Goal: Transaction & Acquisition: Purchase product/service

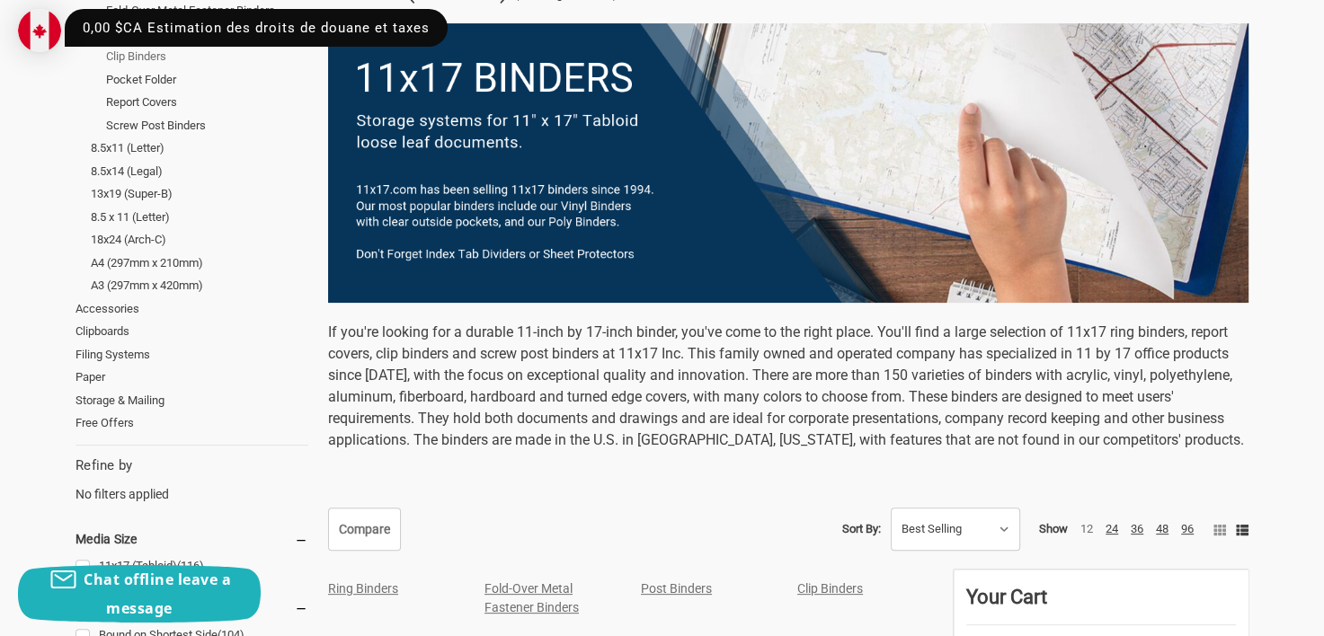
scroll to position [90, 0]
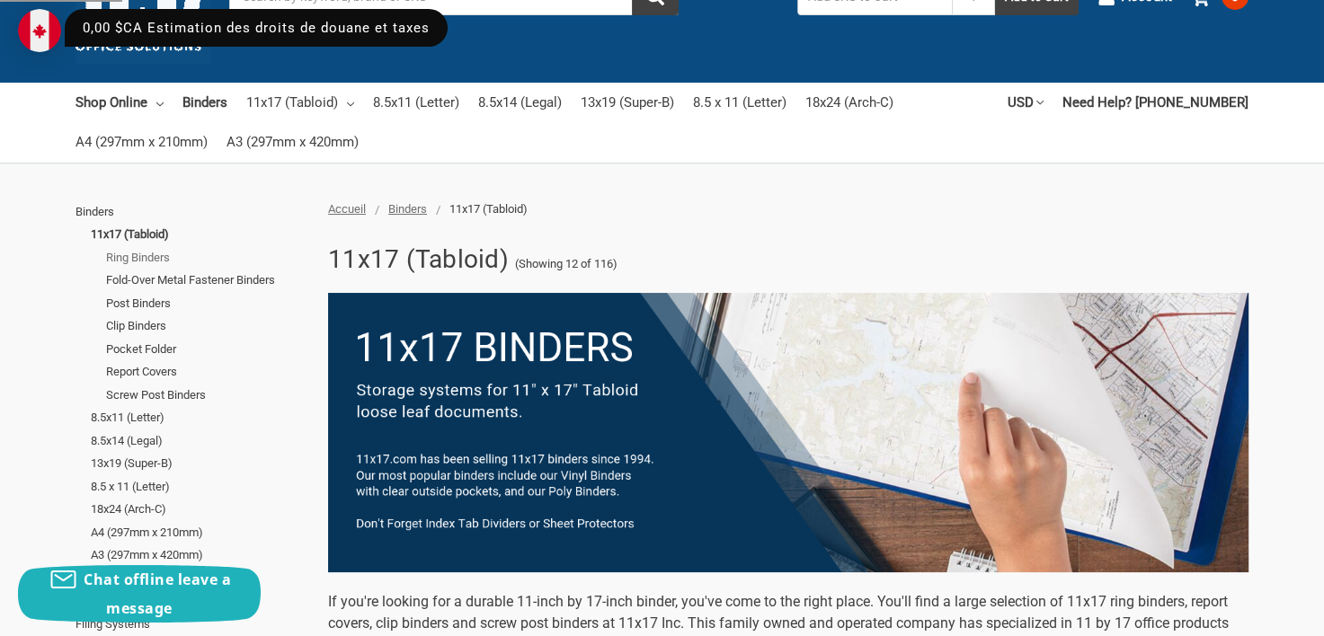
click at [144, 259] on link "Ring Binders" at bounding box center [207, 257] width 202 height 23
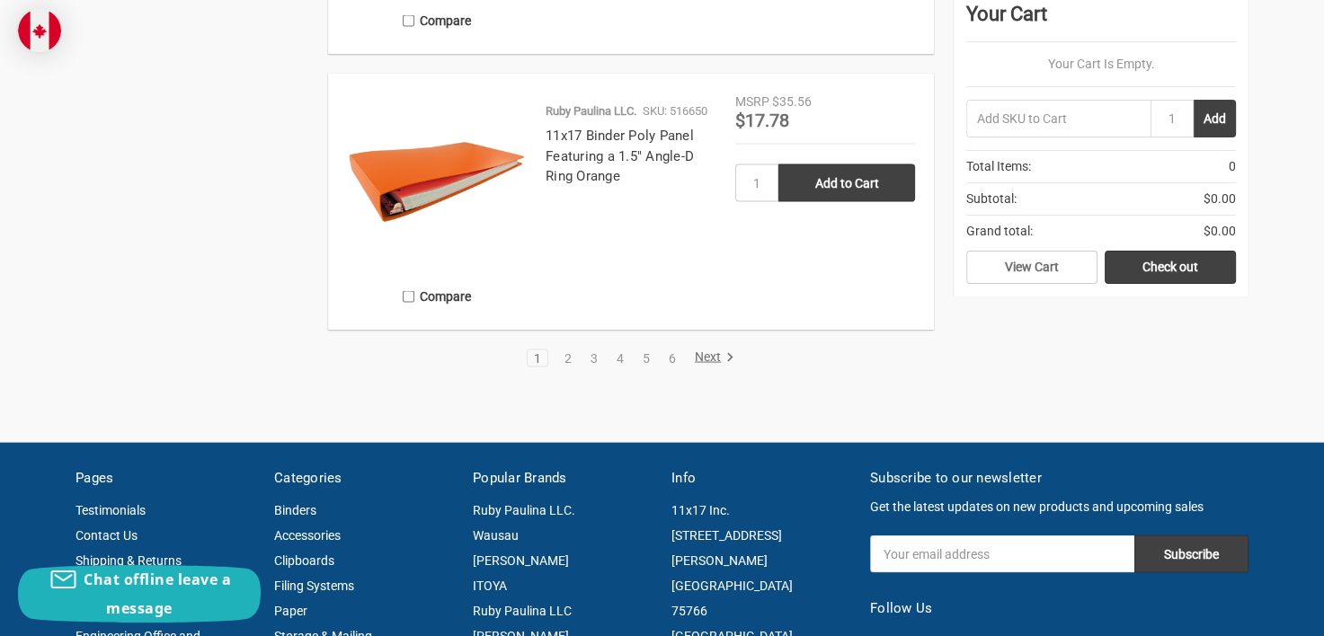
scroll to position [3505, 0]
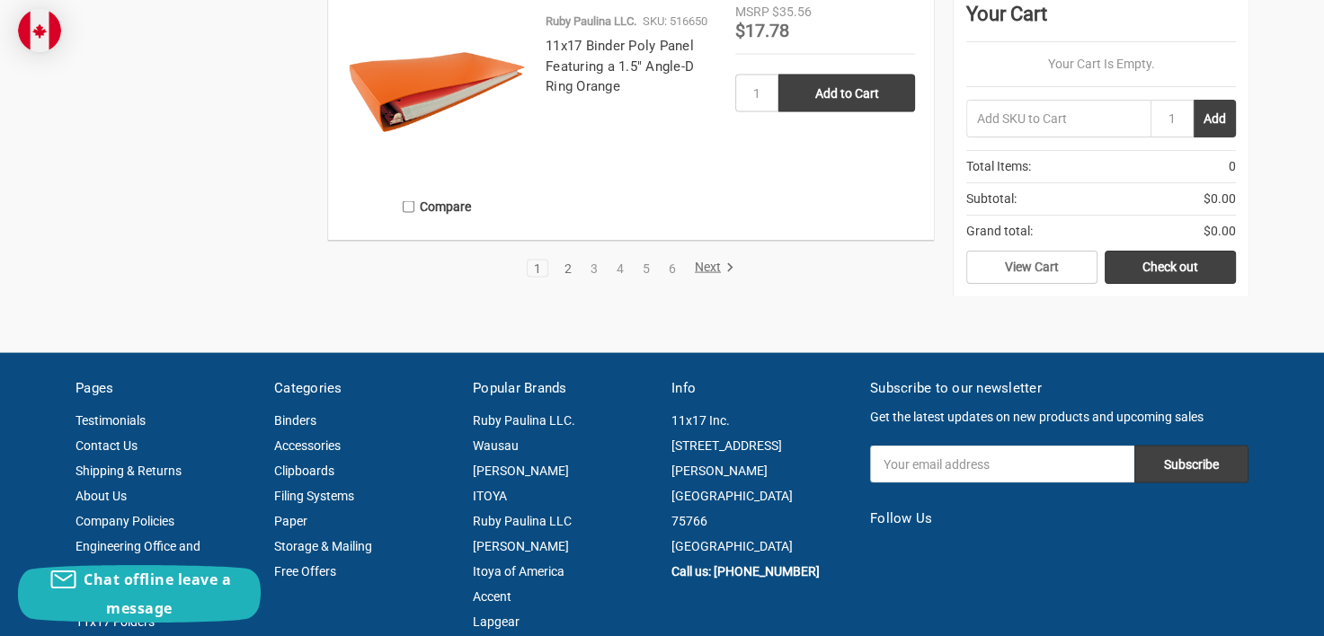
click at [566, 265] on link "2" at bounding box center [568, 268] width 20 height 13
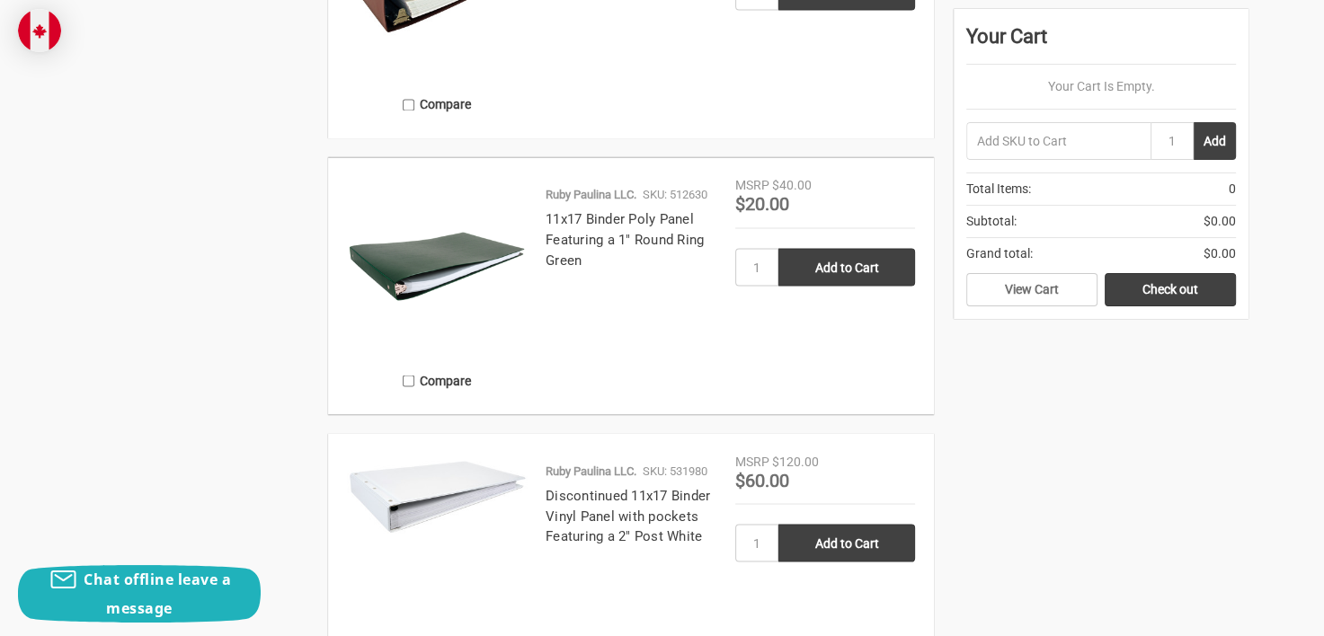
scroll to position [3416, 0]
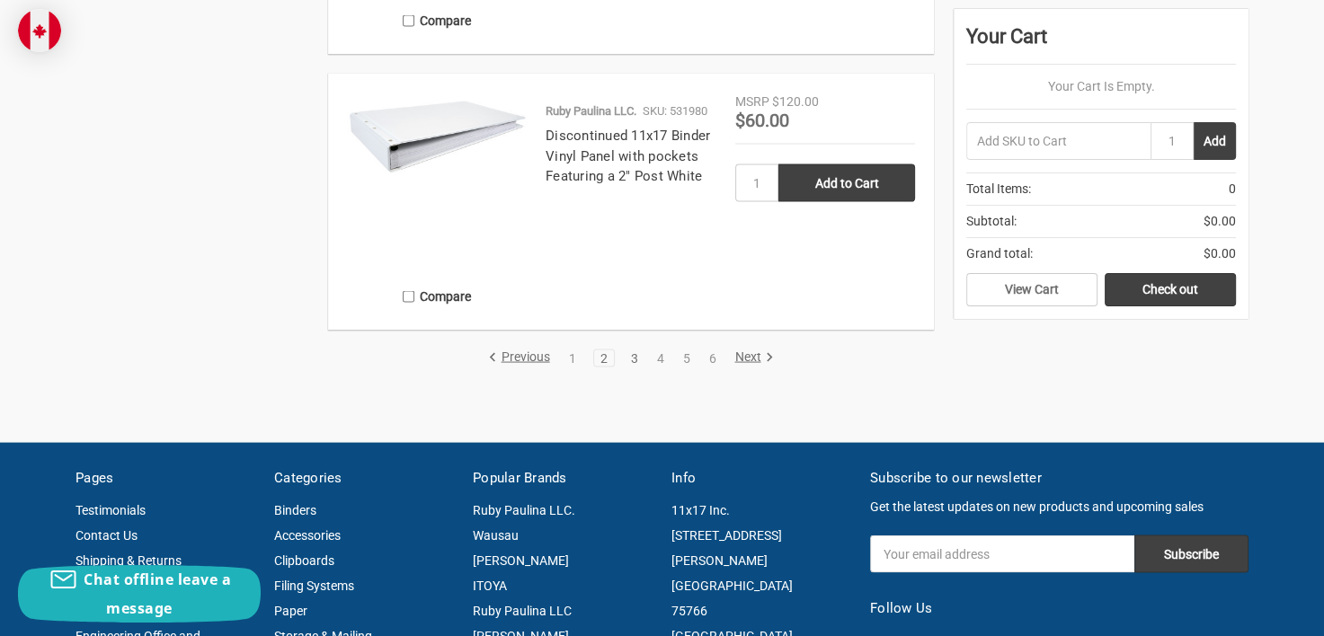
click at [631, 357] on link "3" at bounding box center [635, 358] width 20 height 13
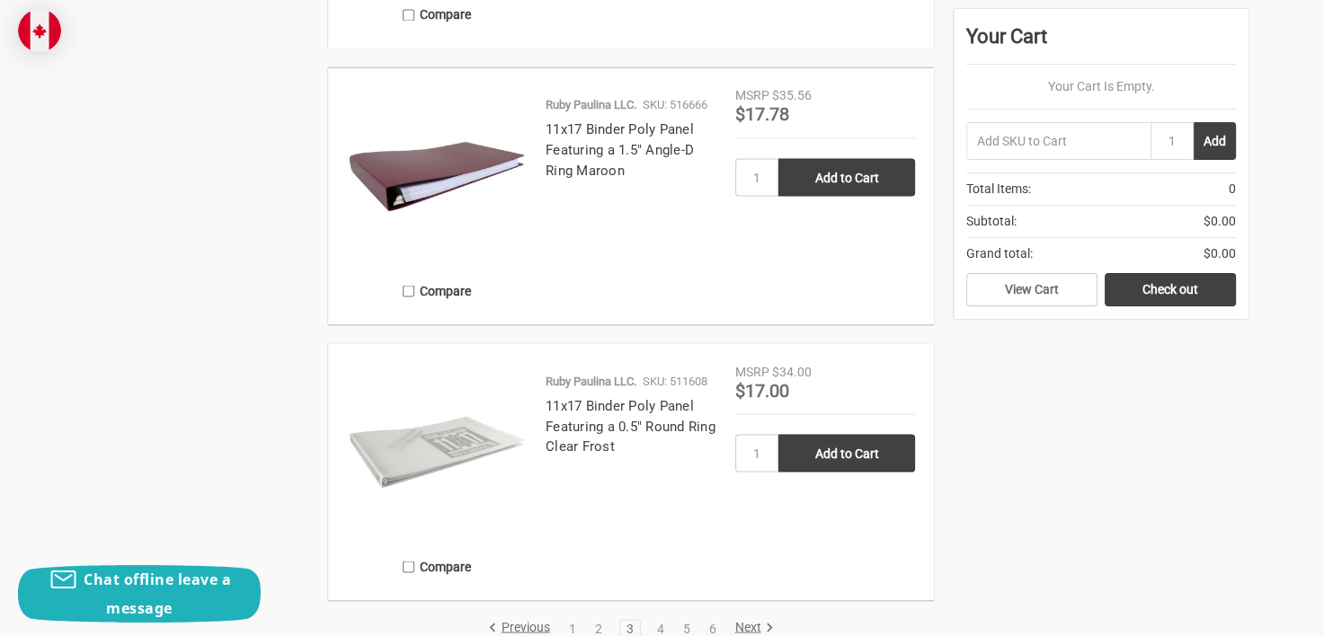
scroll to position [3236, 0]
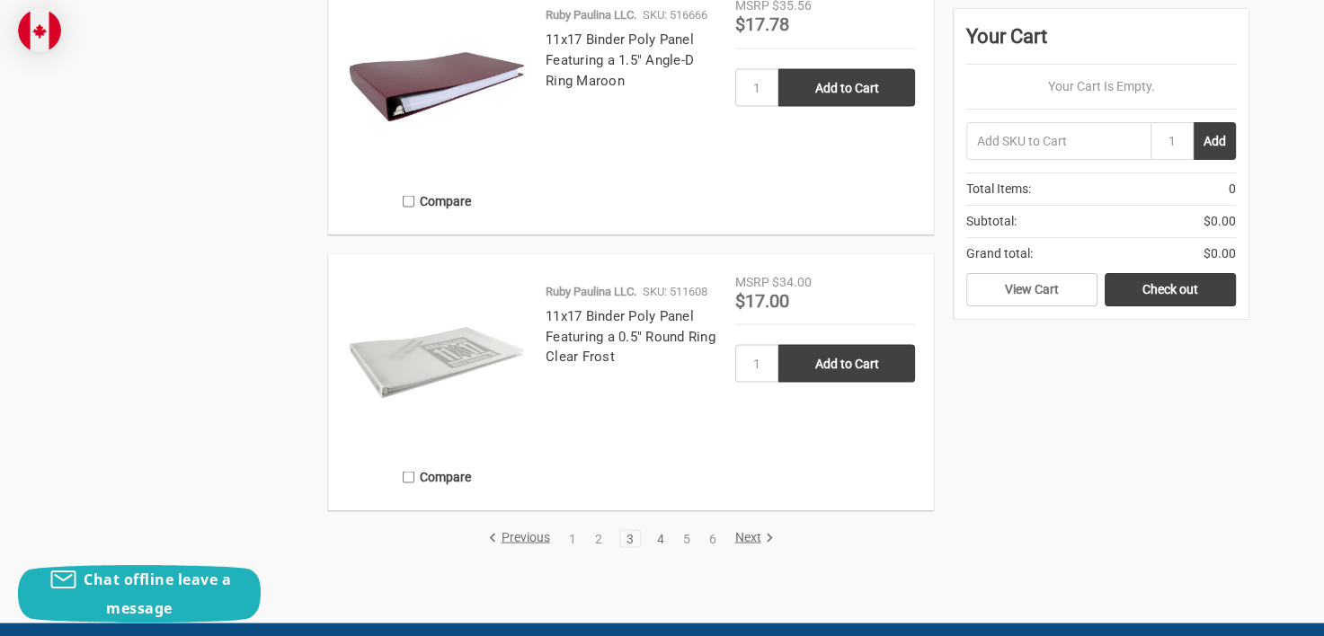
click at [658, 535] on link "4" at bounding box center [660, 538] width 20 height 13
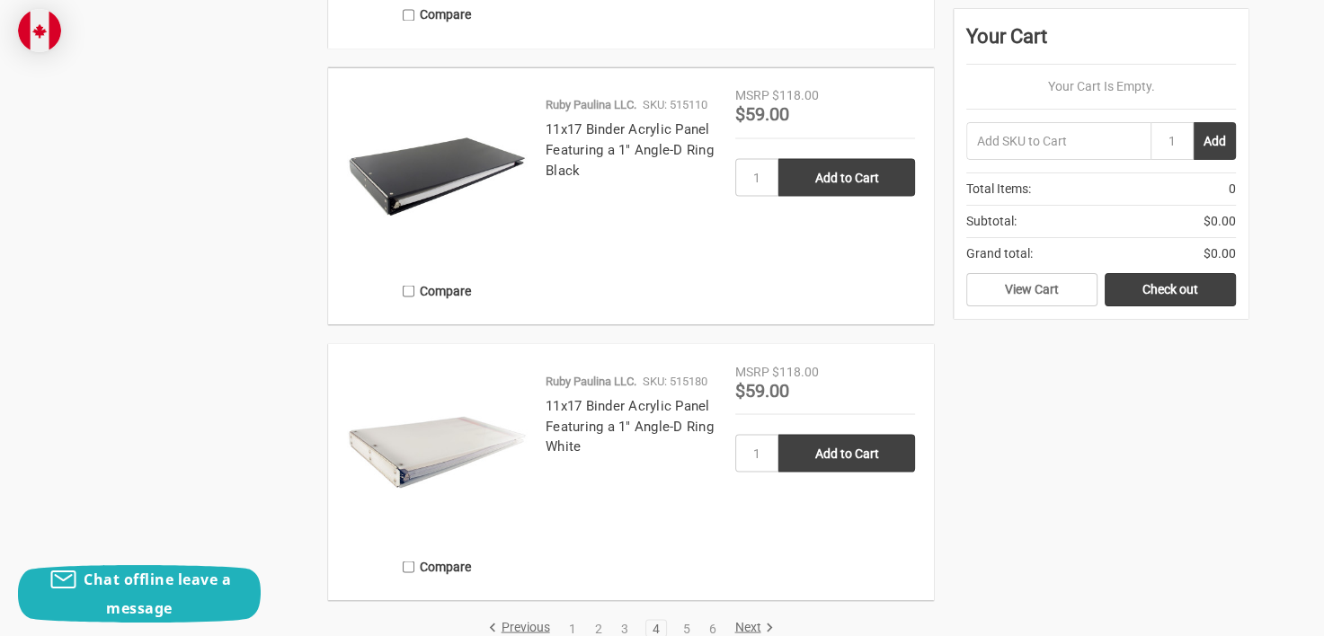
scroll to position [3236, 0]
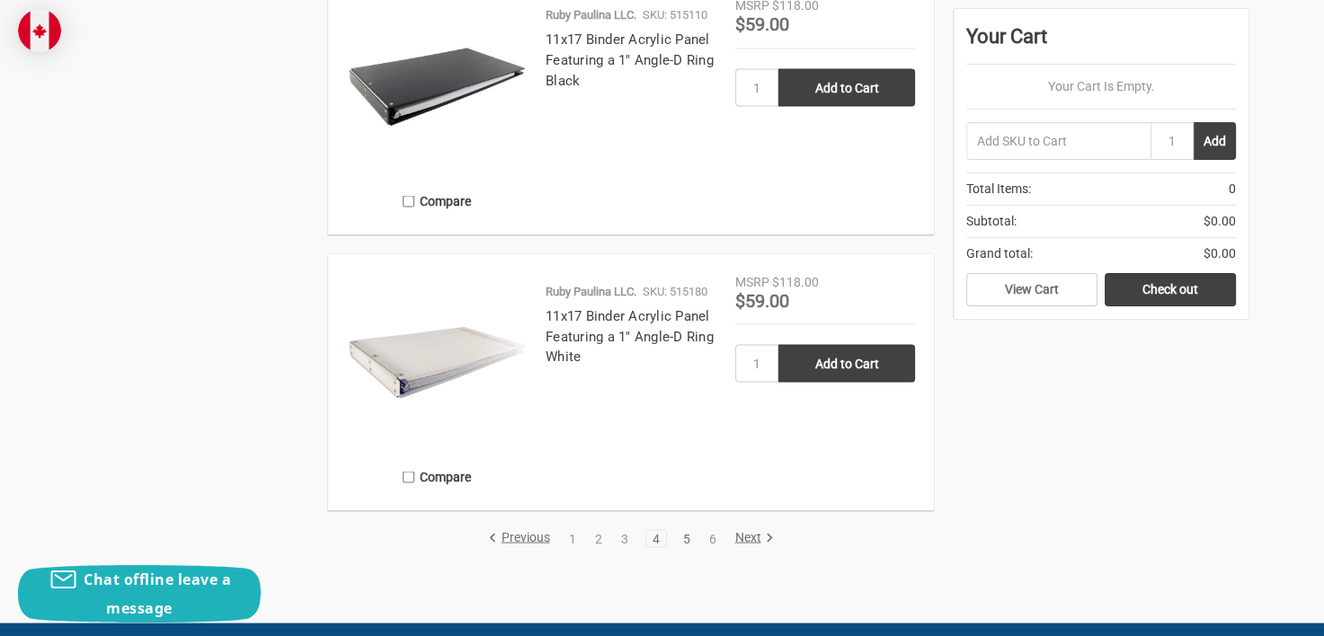
click at [683, 533] on link "5" at bounding box center [686, 538] width 20 height 13
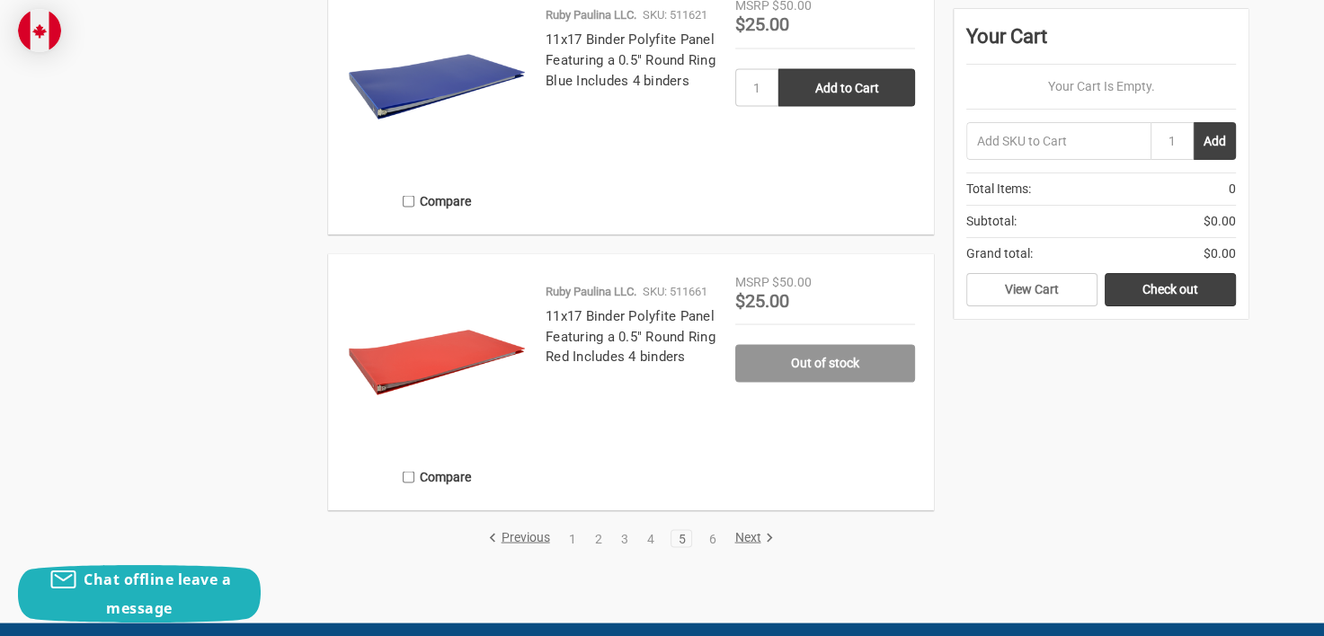
scroll to position [3326, 0]
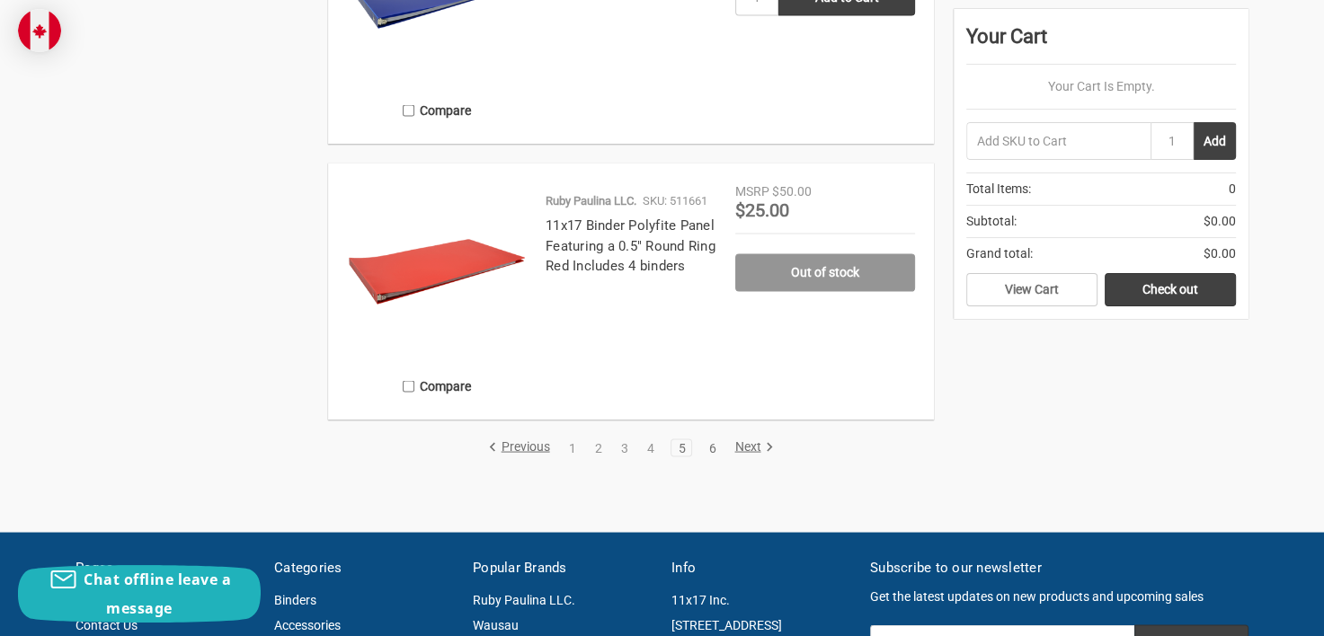
click at [709, 446] on link "6" at bounding box center [712, 448] width 20 height 13
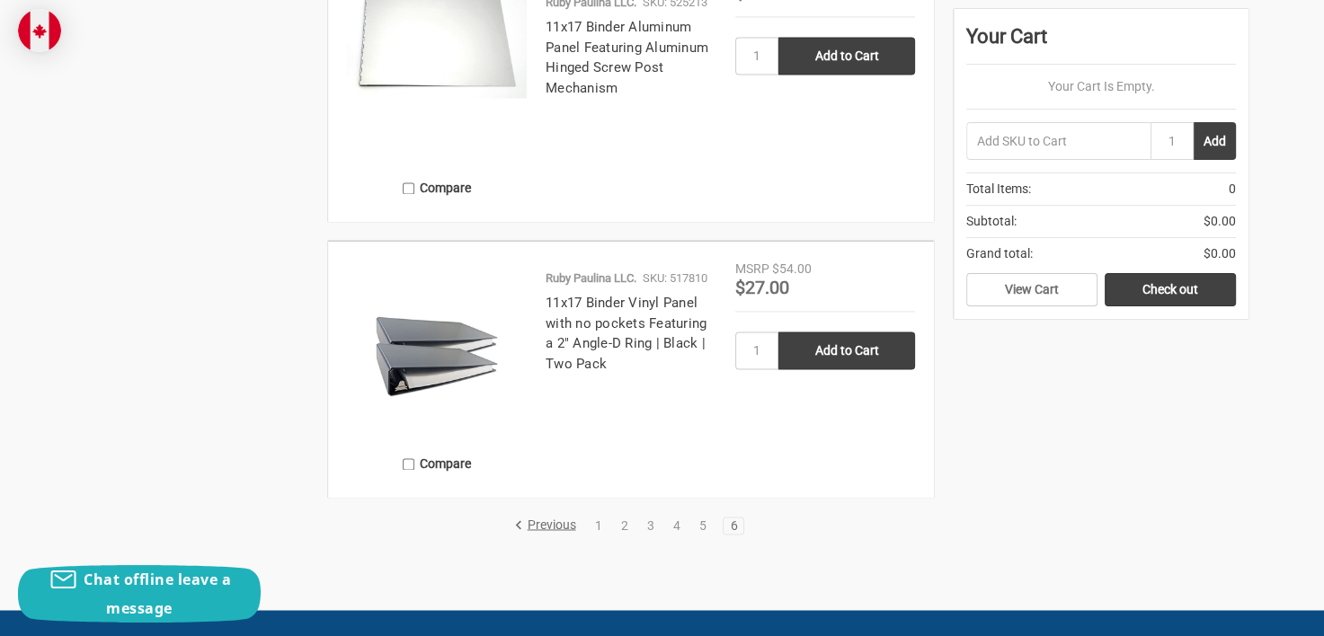
scroll to position [2786, 0]
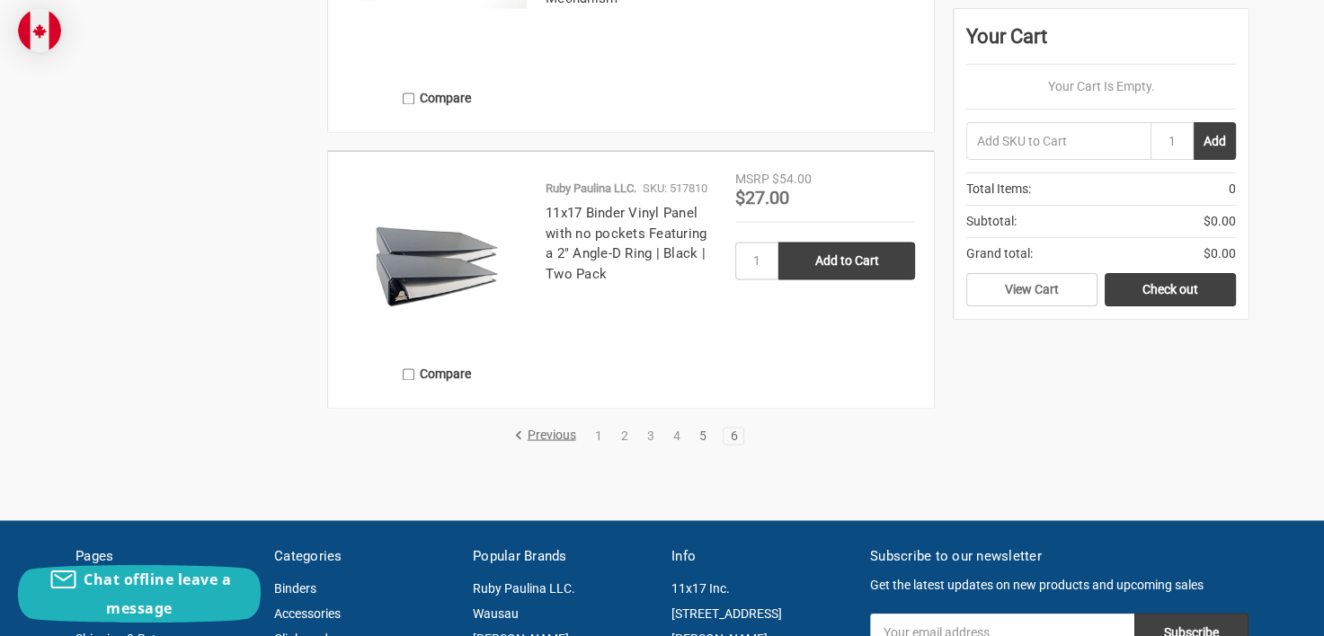
click at [701, 435] on link "5" at bounding box center [702, 436] width 20 height 13
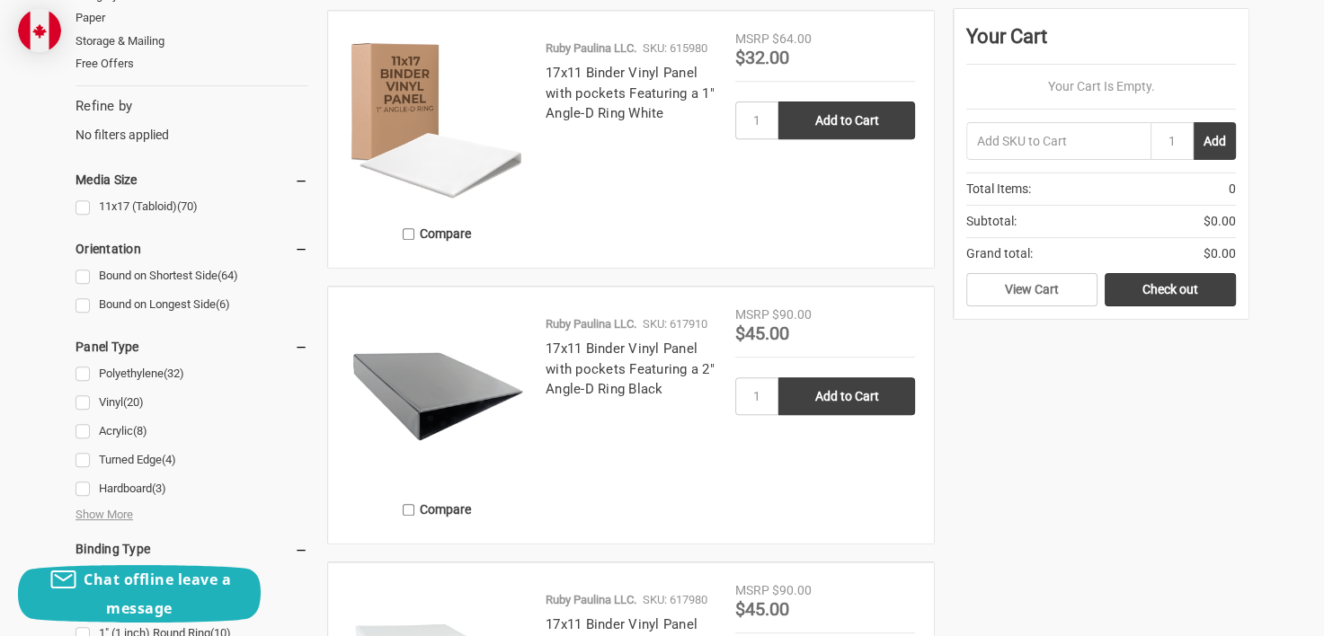
scroll to position [809, 0]
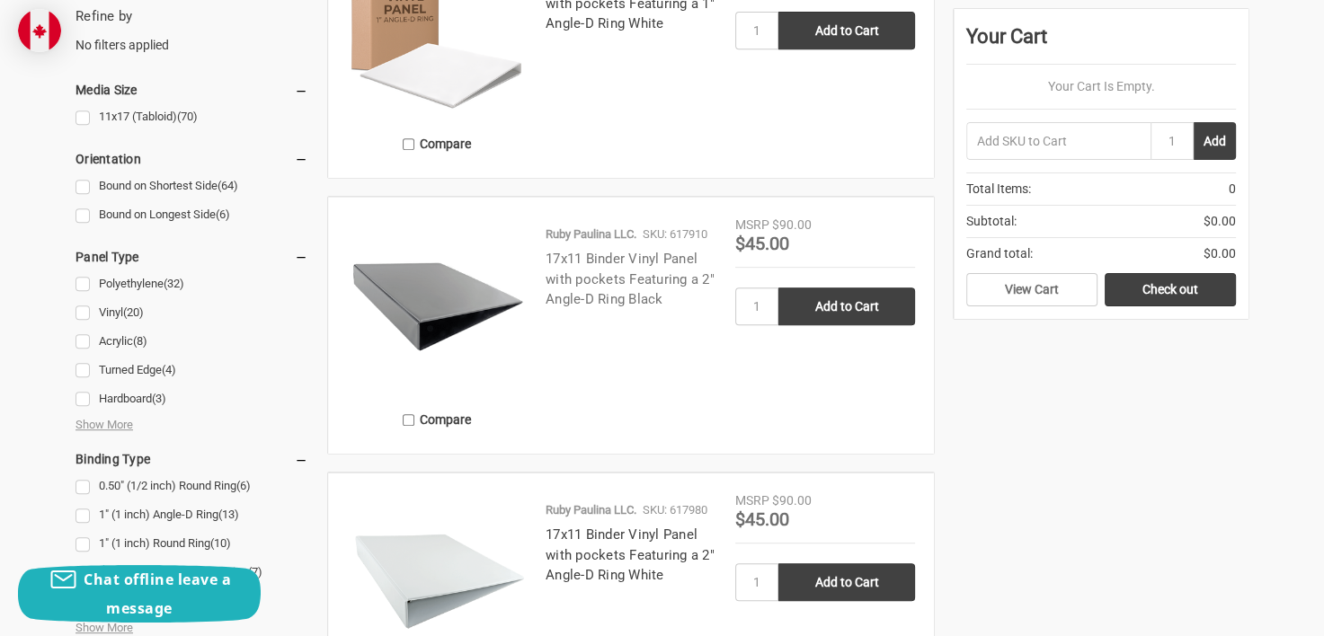
click at [631, 280] on link "17x11 Binder Vinyl Panel with pockets Featuring a 2" Angle-D Ring Black" at bounding box center [630, 279] width 169 height 57
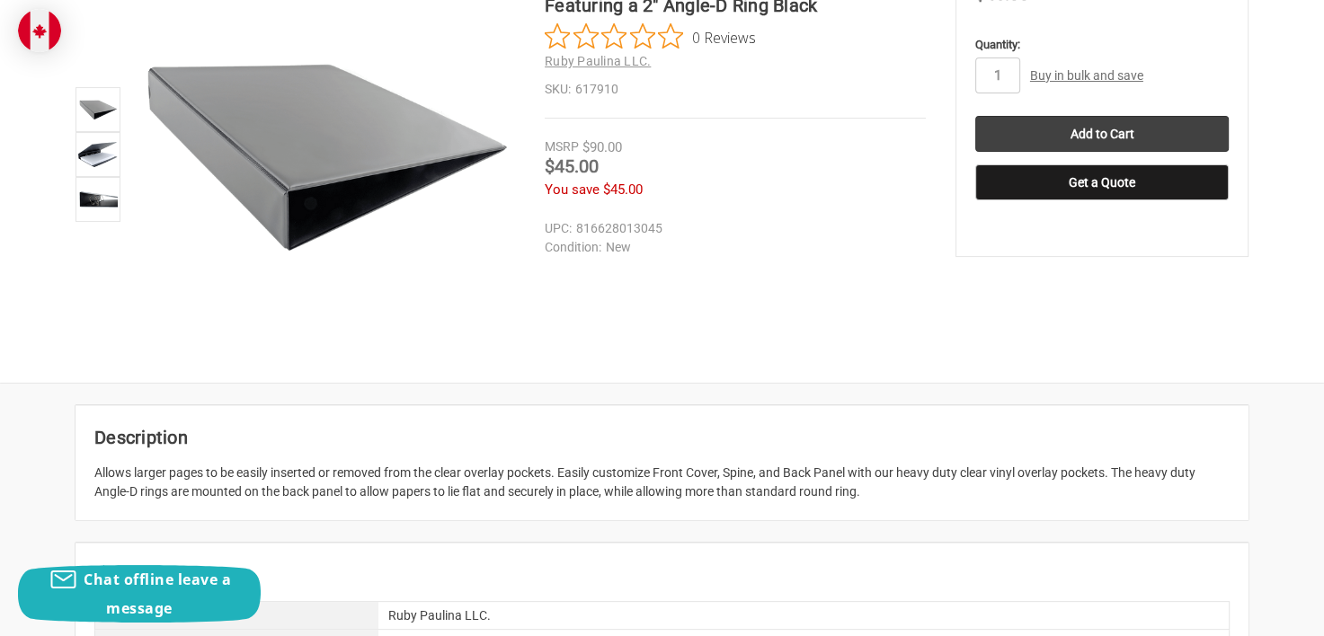
scroll to position [180, 0]
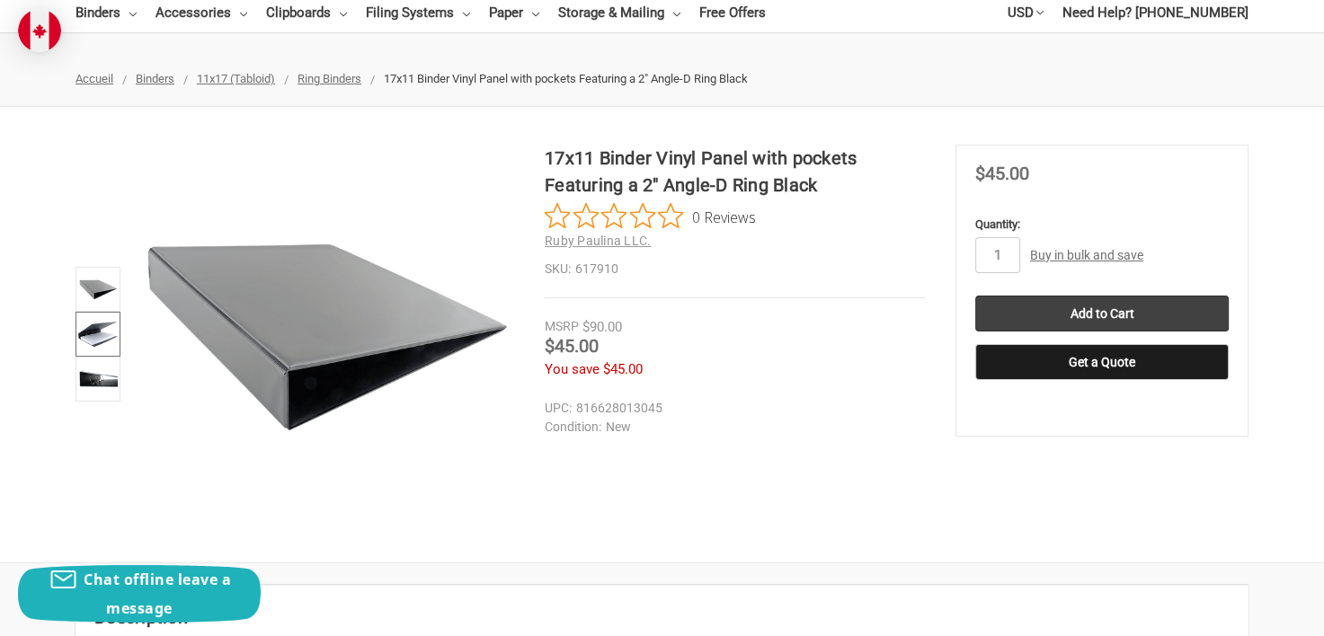
click at [108, 337] on img at bounding box center [98, 335] width 40 height 40
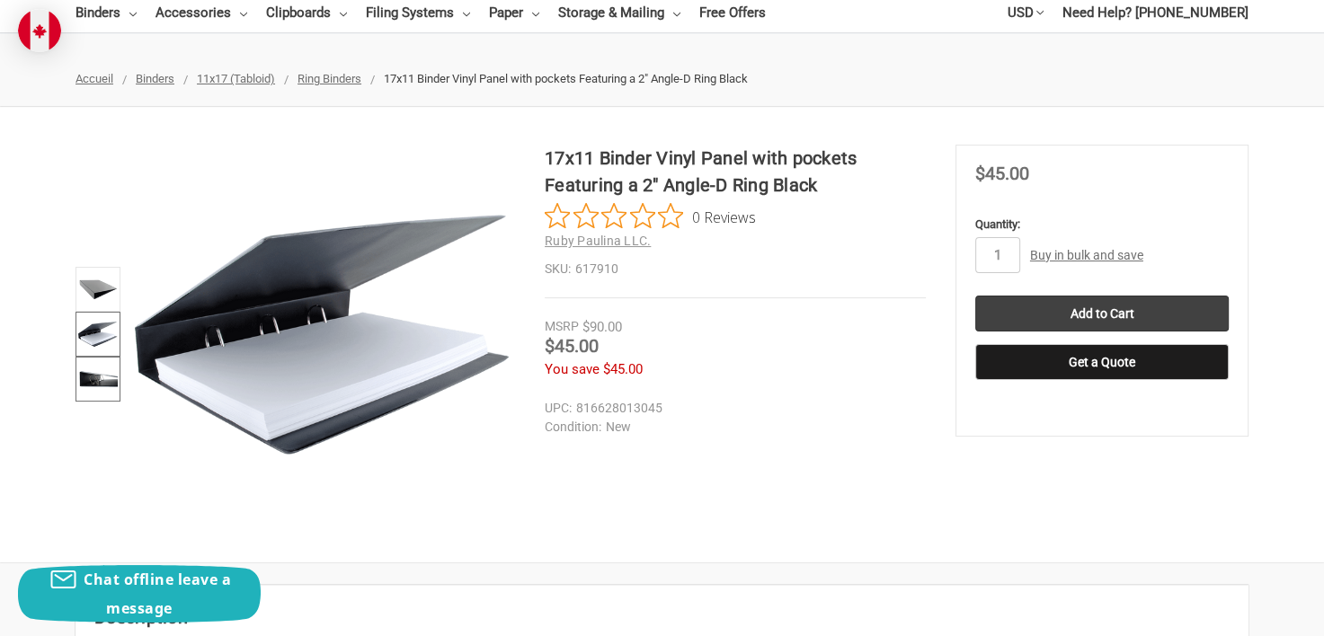
click at [99, 381] on img at bounding box center [98, 380] width 40 height 40
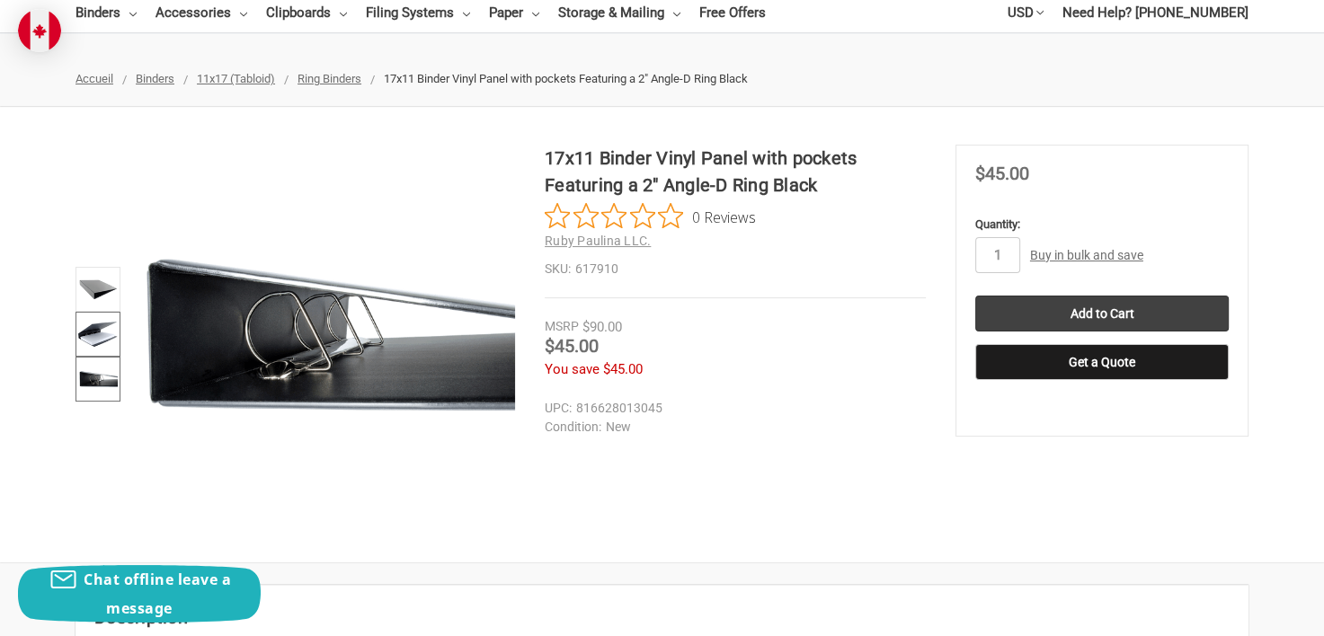
click at [115, 336] on img at bounding box center [98, 335] width 40 height 40
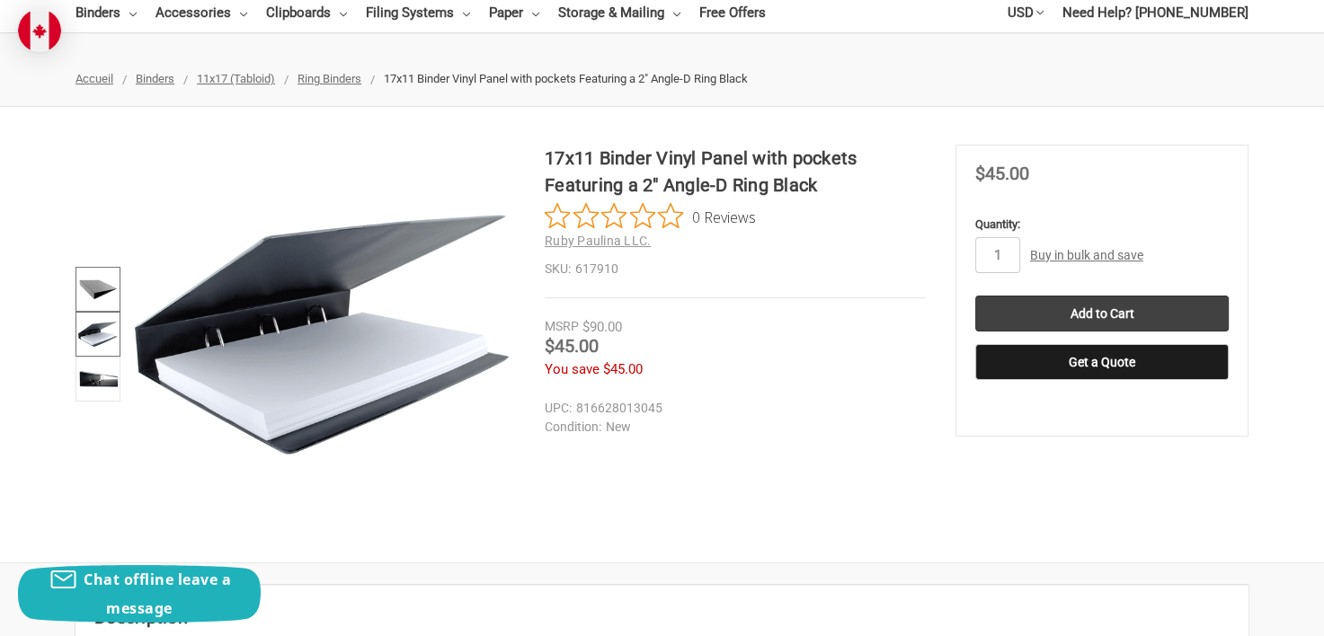
click at [111, 291] on img at bounding box center [98, 290] width 40 height 40
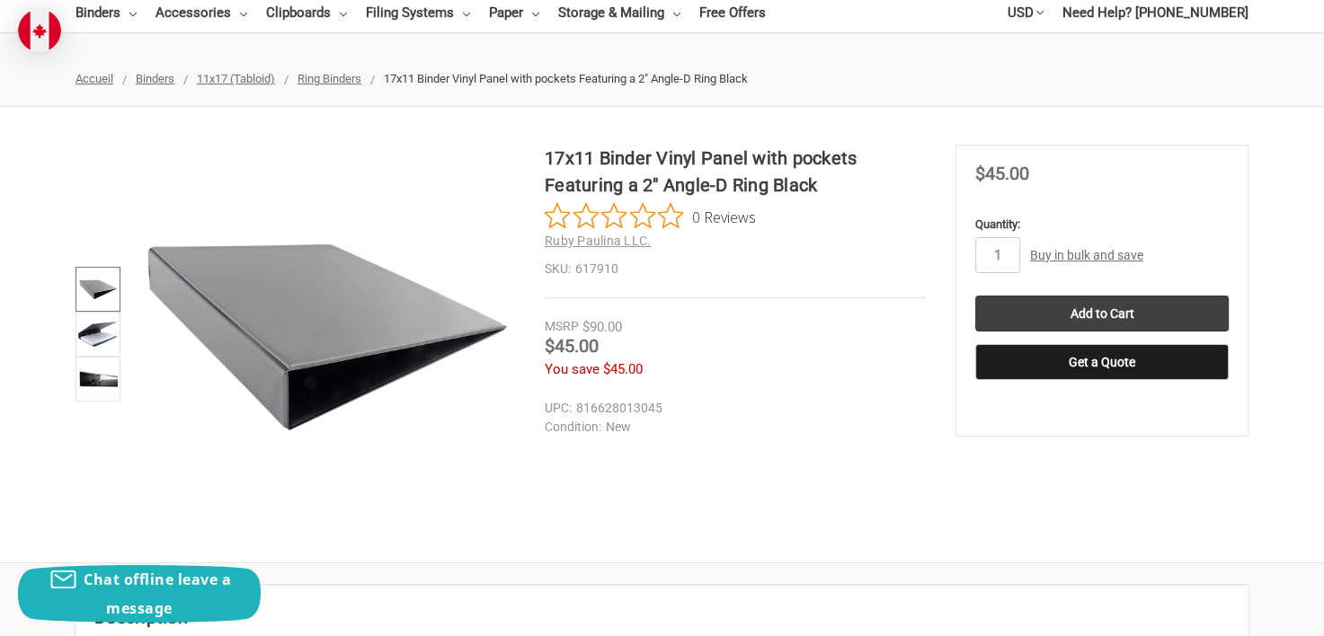
scroll to position [90, 0]
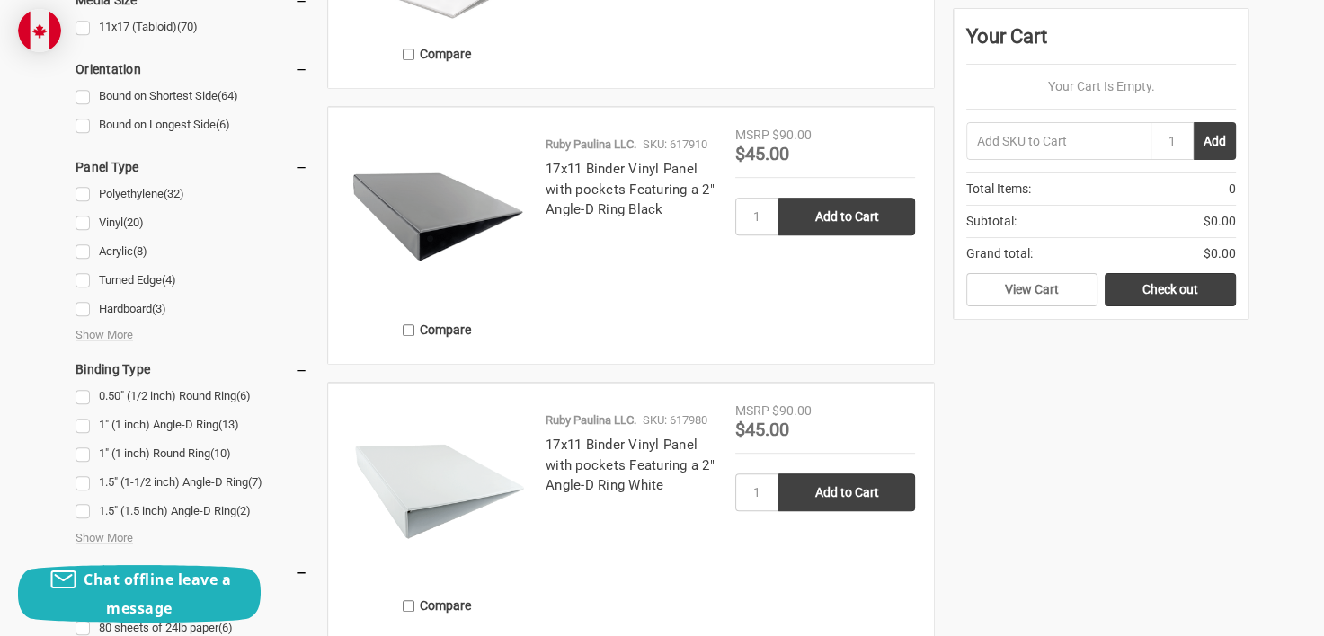
scroll to position [719, 0]
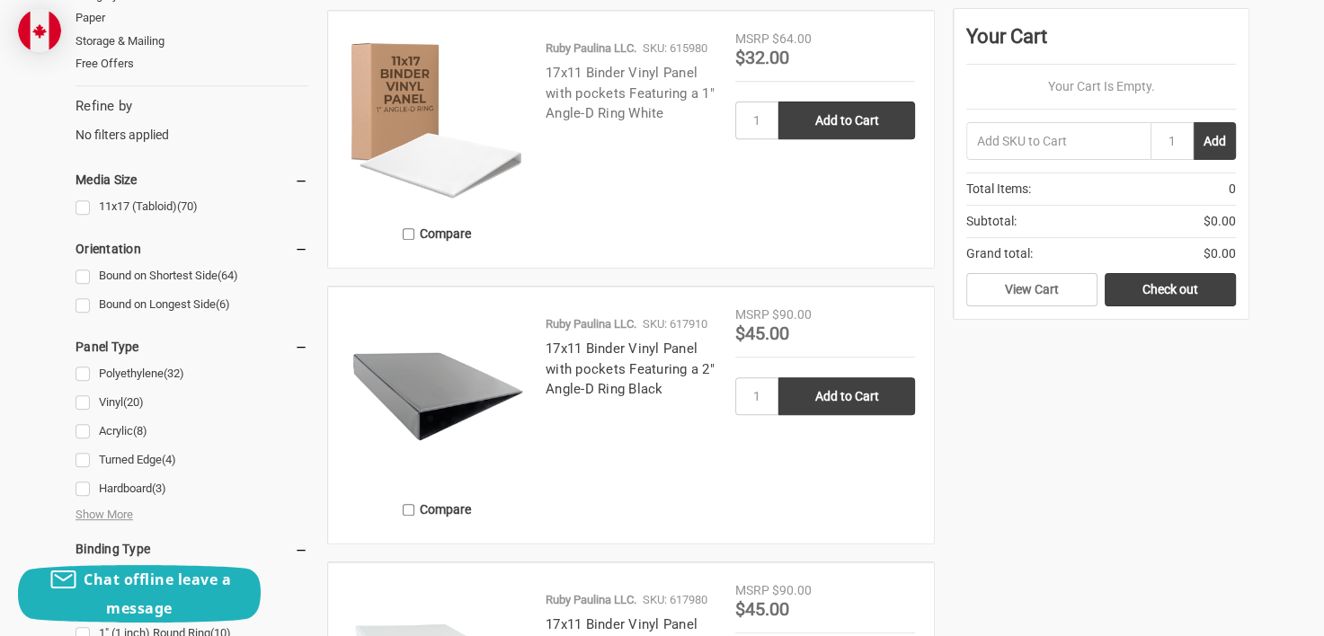
click at [587, 86] on link "17x11 Binder Vinyl Panel with pockets Featuring a 1" Angle-D Ring White" at bounding box center [630, 93] width 169 height 57
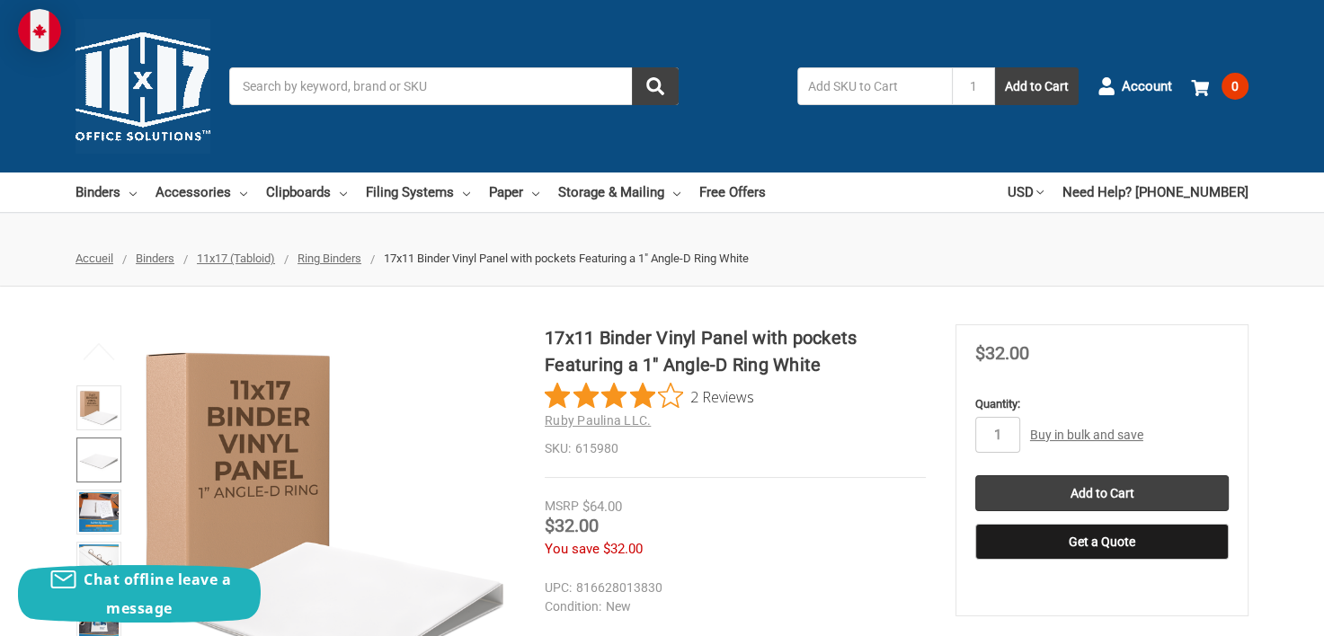
click at [94, 456] on img at bounding box center [99, 460] width 40 height 40
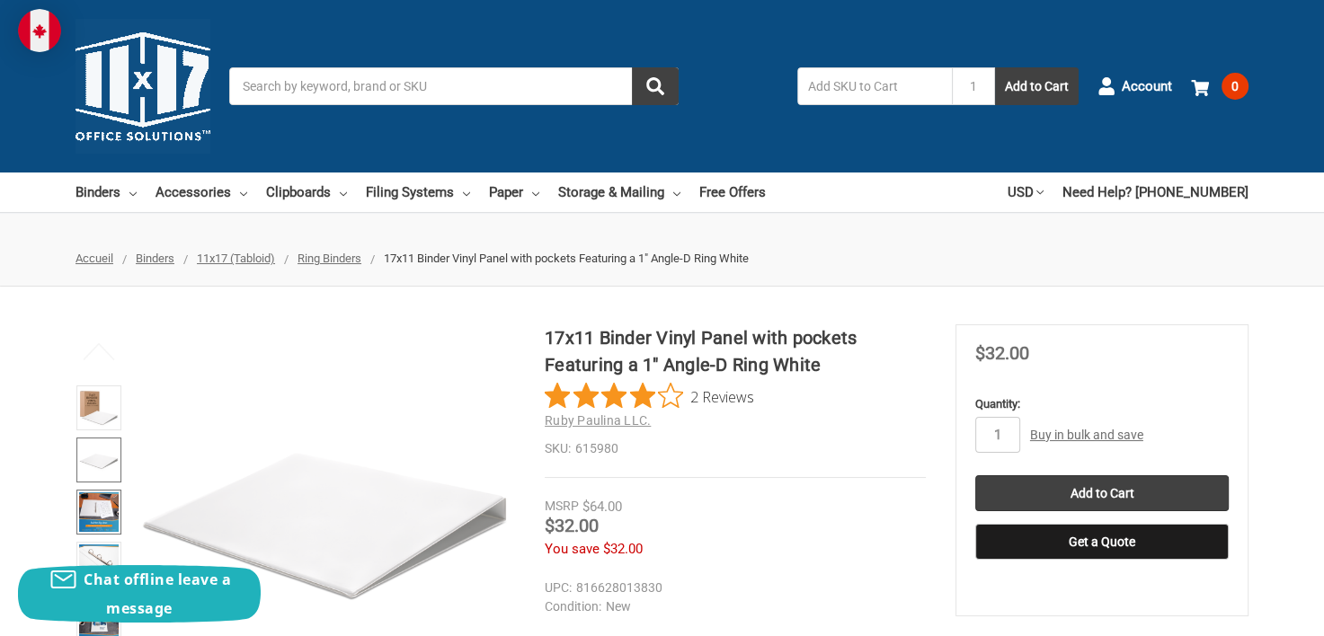
click at [93, 507] on img at bounding box center [99, 513] width 40 height 40
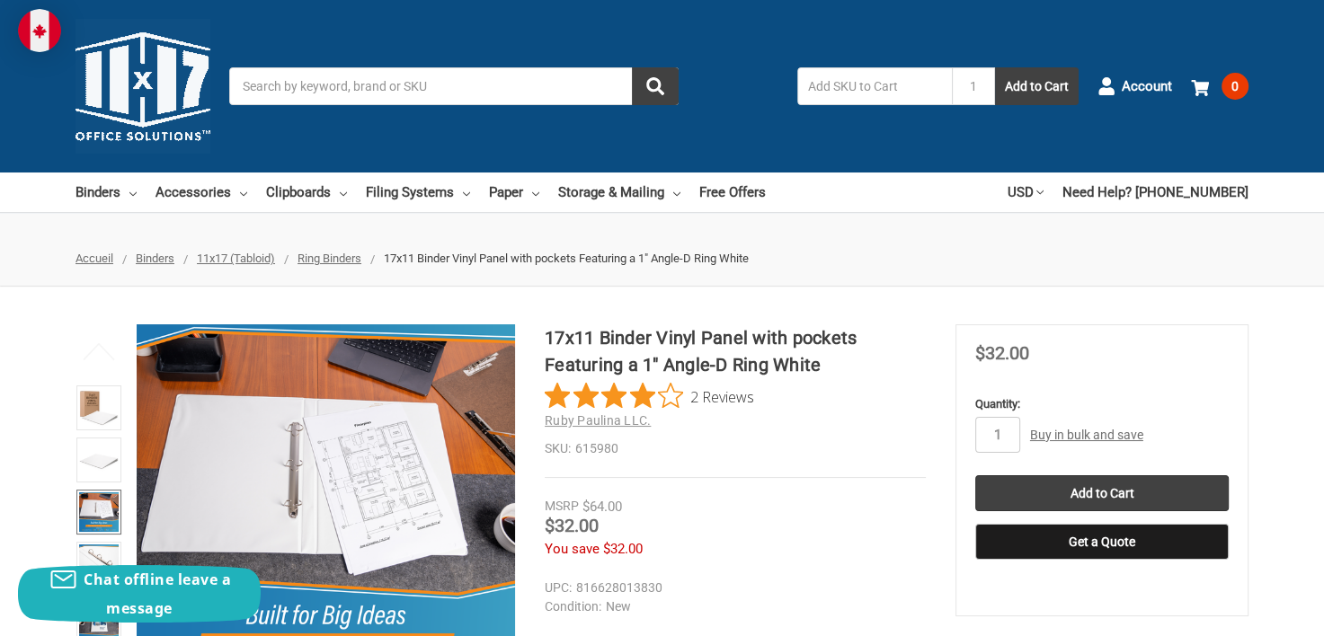
scroll to position [180, 0]
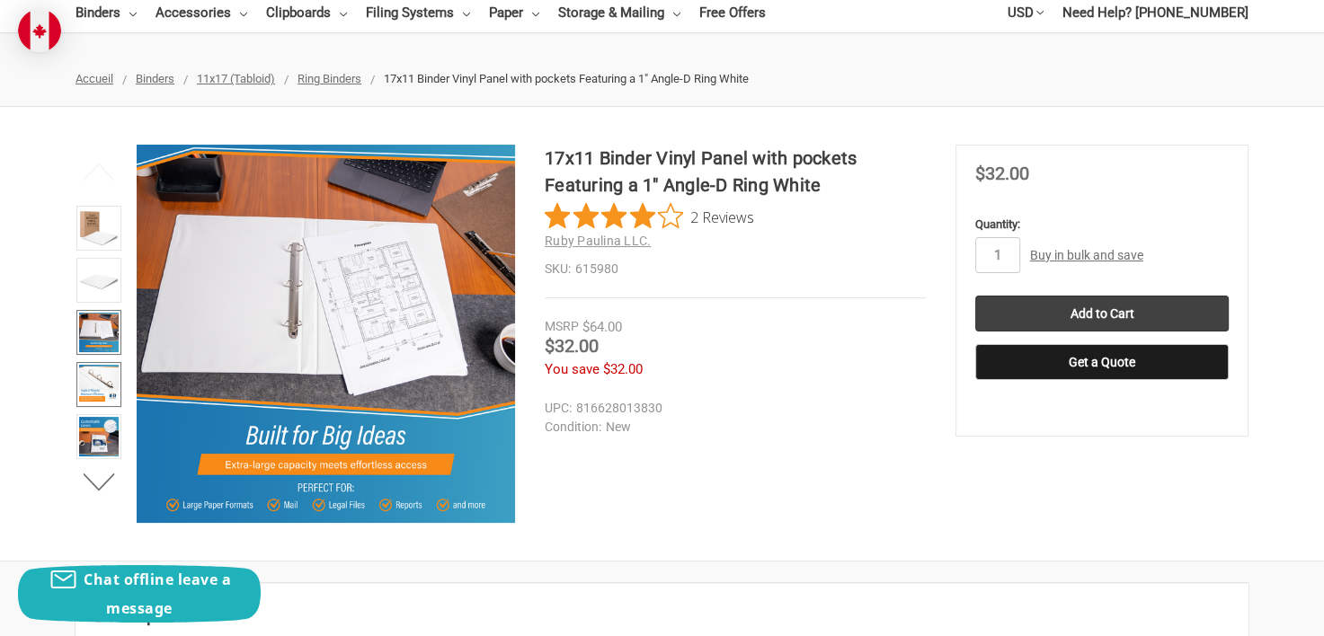
click at [104, 374] on img at bounding box center [99, 385] width 40 height 40
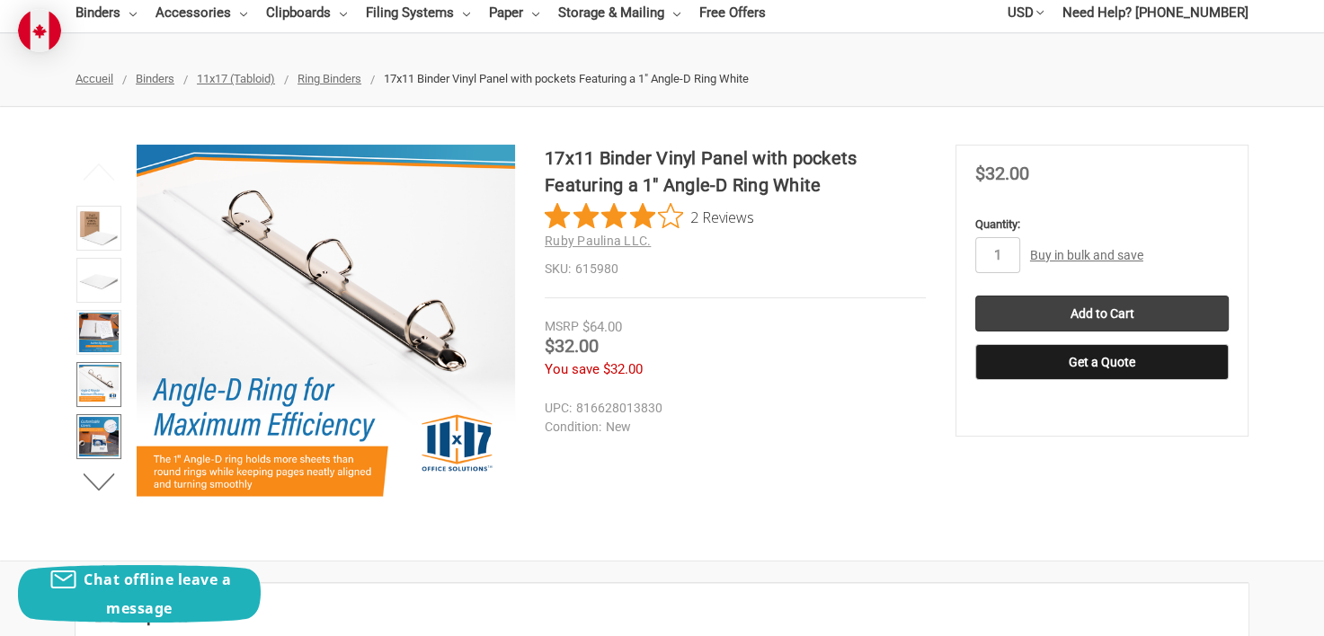
click at [101, 437] on img at bounding box center [99, 437] width 40 height 40
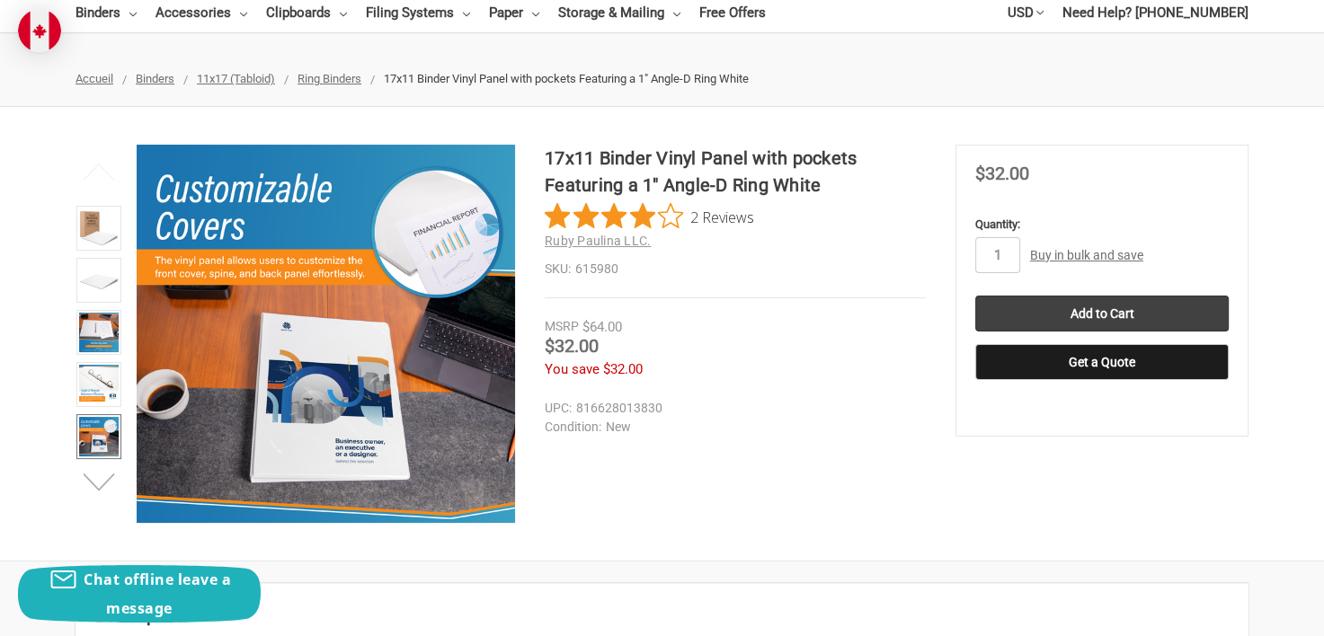
click at [93, 482] on button "Next" at bounding box center [99, 483] width 55 height 36
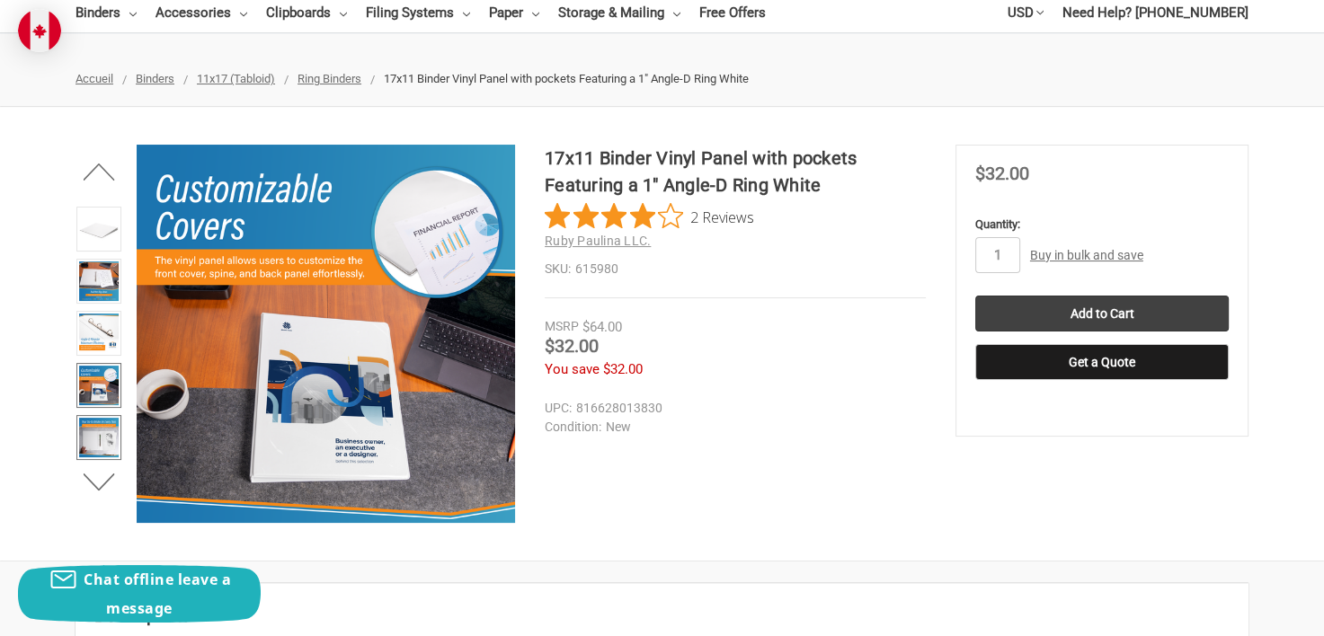
click at [96, 439] on img at bounding box center [99, 438] width 40 height 40
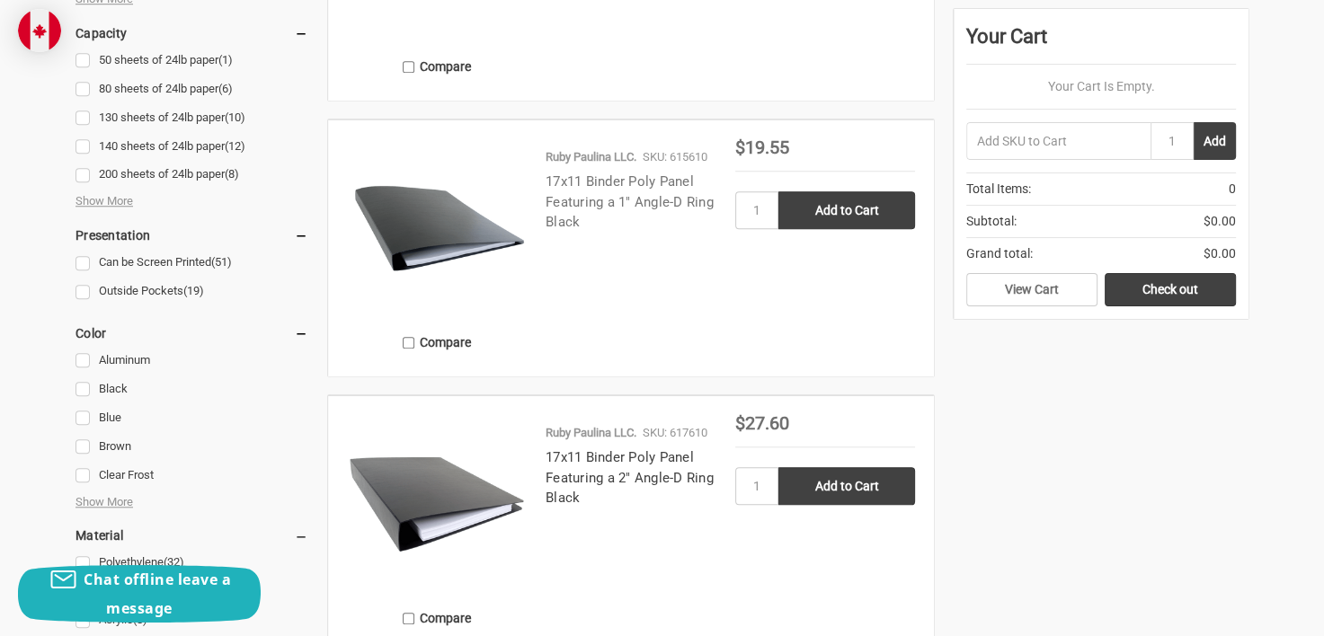
scroll to position [1348, 0]
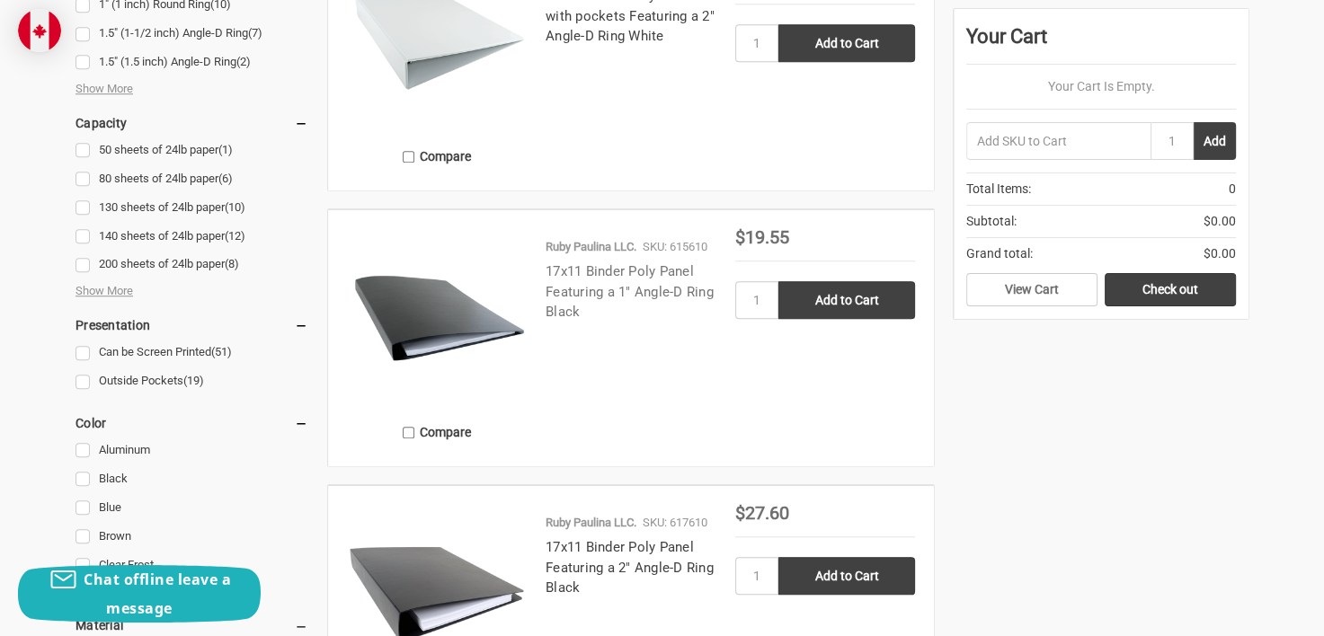
click at [616, 289] on link "17x11 Binder Poly Panel Featuring a 1" Angle-D Ring Black" at bounding box center [630, 291] width 168 height 57
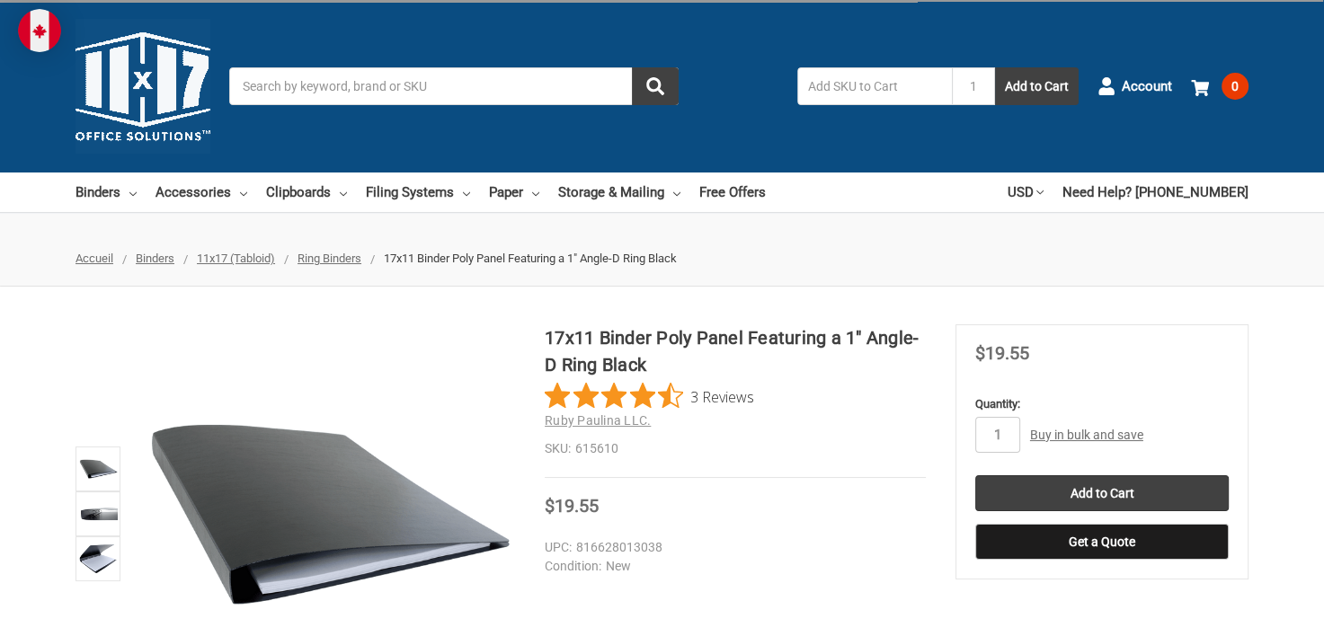
scroll to position [180, 0]
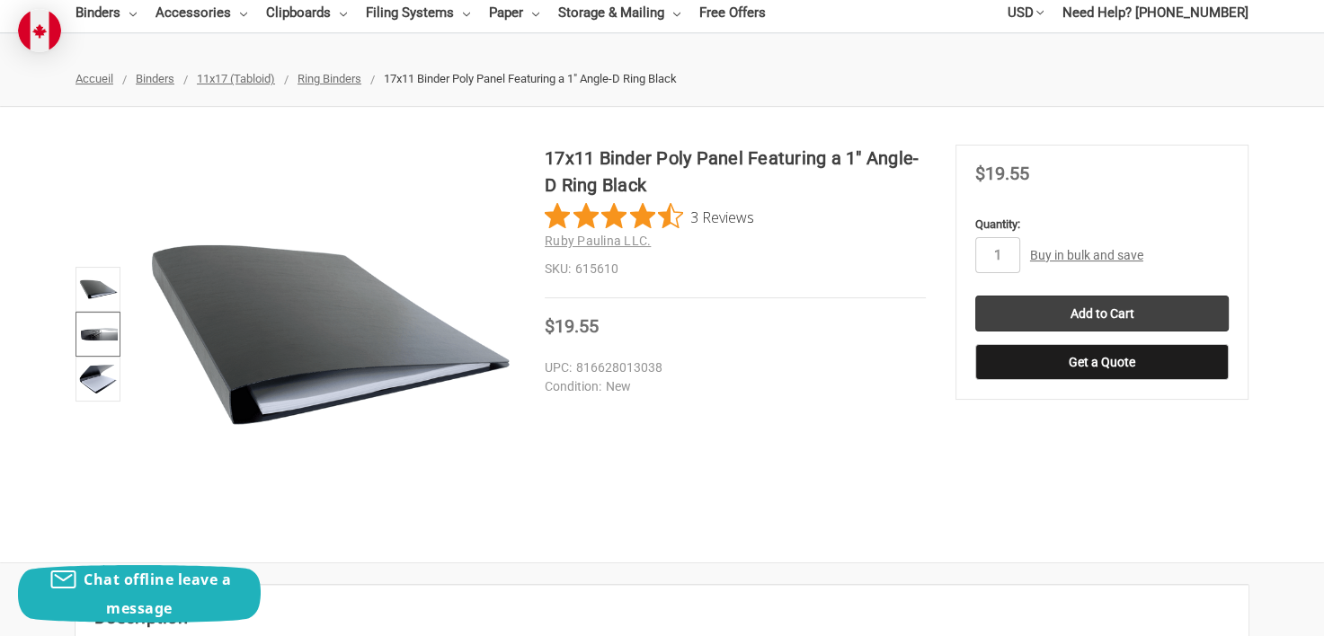
click at [106, 324] on img at bounding box center [98, 335] width 40 height 40
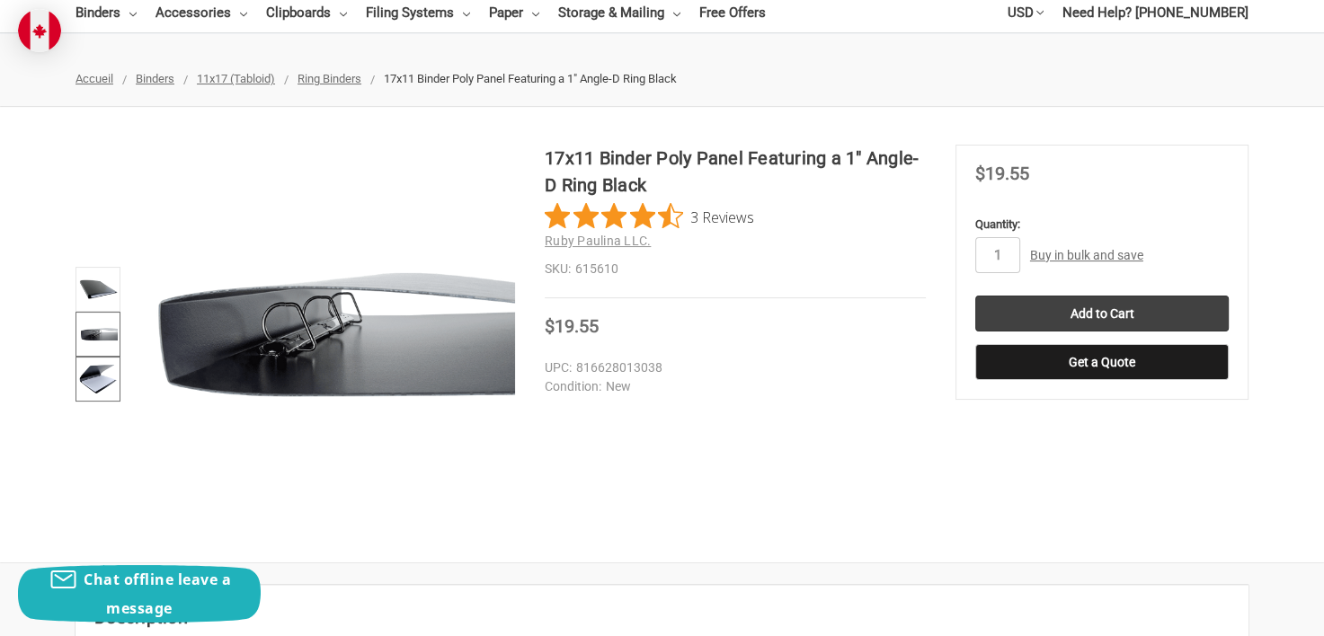
click at [107, 378] on img at bounding box center [98, 380] width 40 height 40
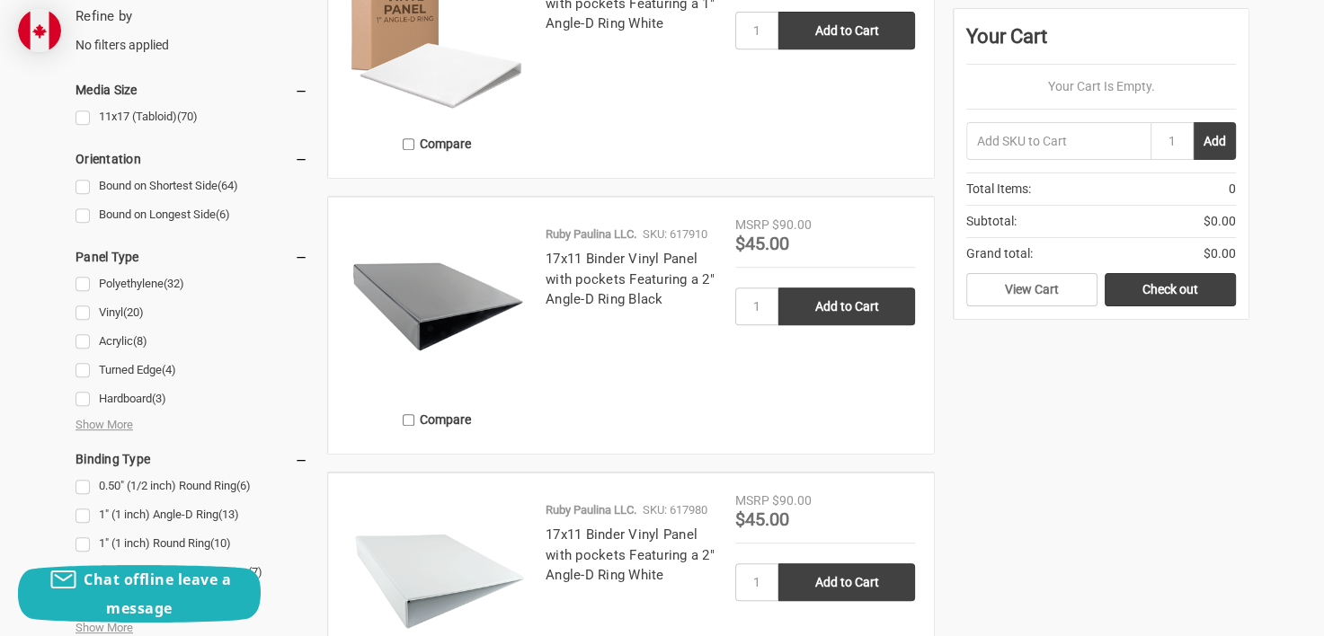
scroll to position [719, 0]
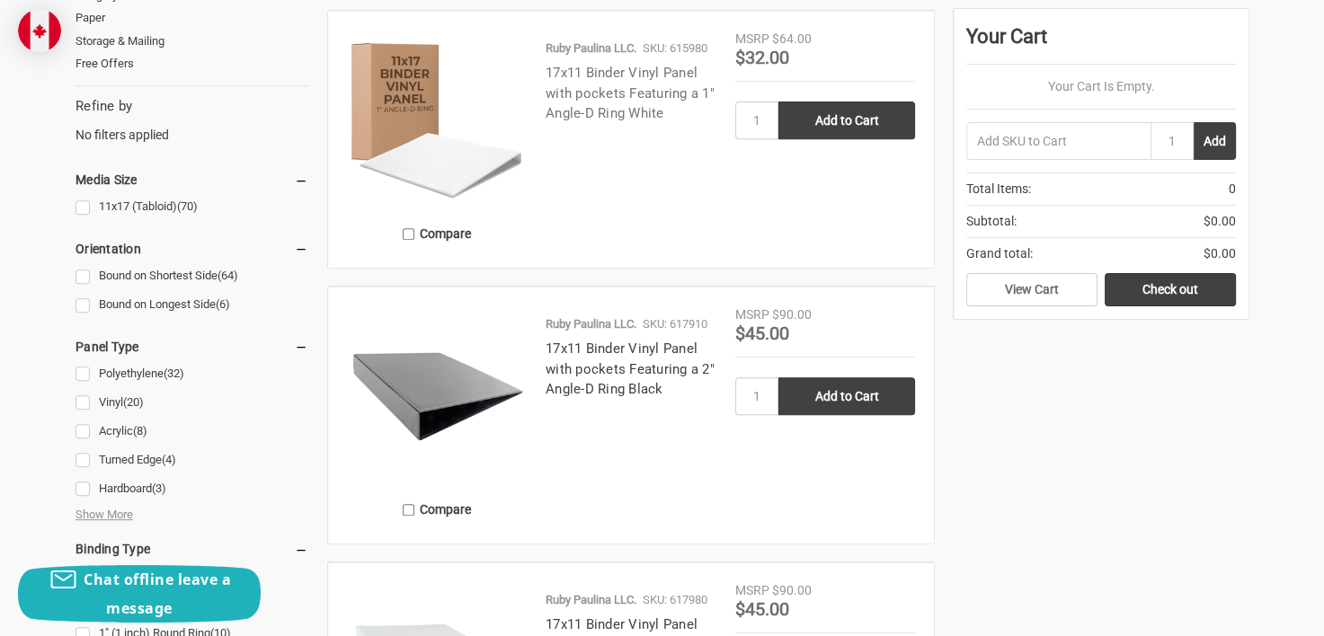
click at [606, 93] on link "17x11 Binder Vinyl Panel with pockets Featuring a 1" Angle-D Ring White" at bounding box center [630, 93] width 169 height 57
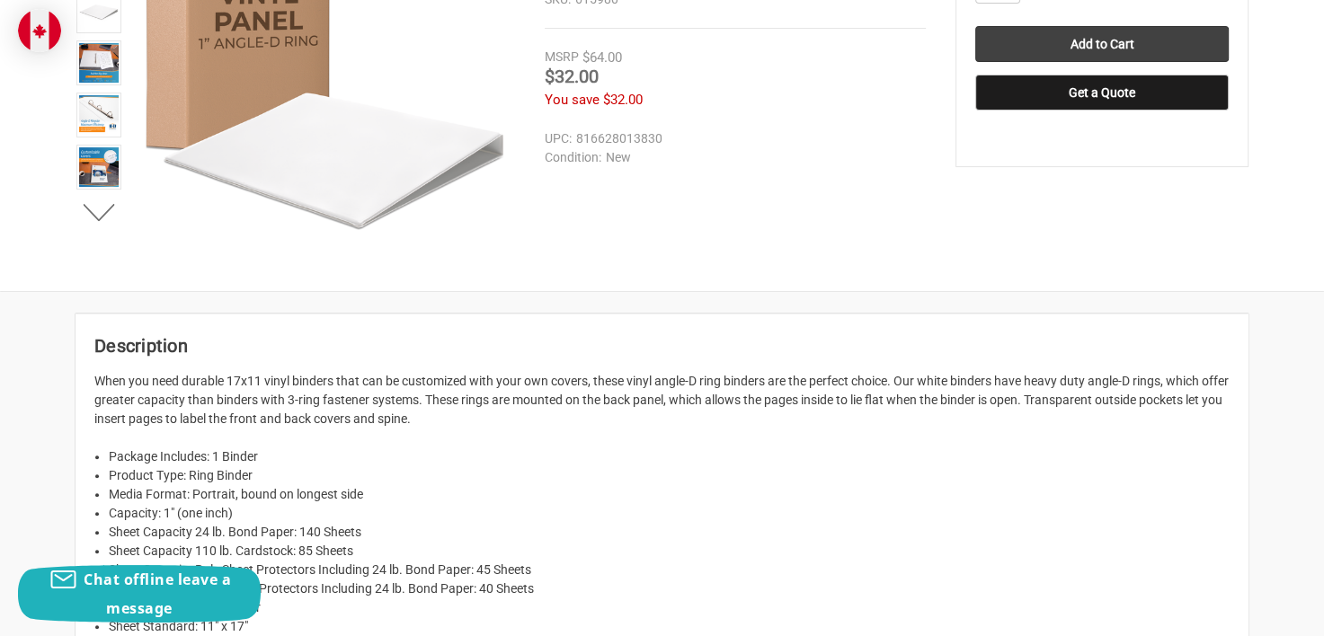
scroll to position [270, 0]
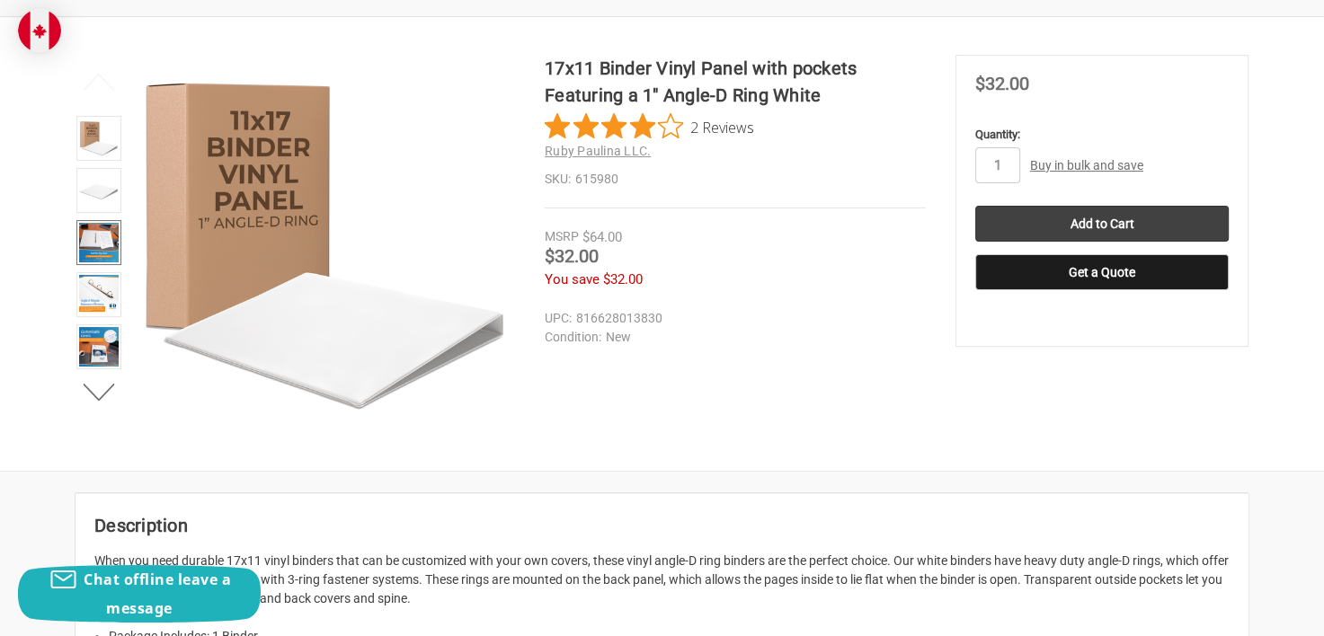
click at [90, 234] on img at bounding box center [99, 243] width 40 height 40
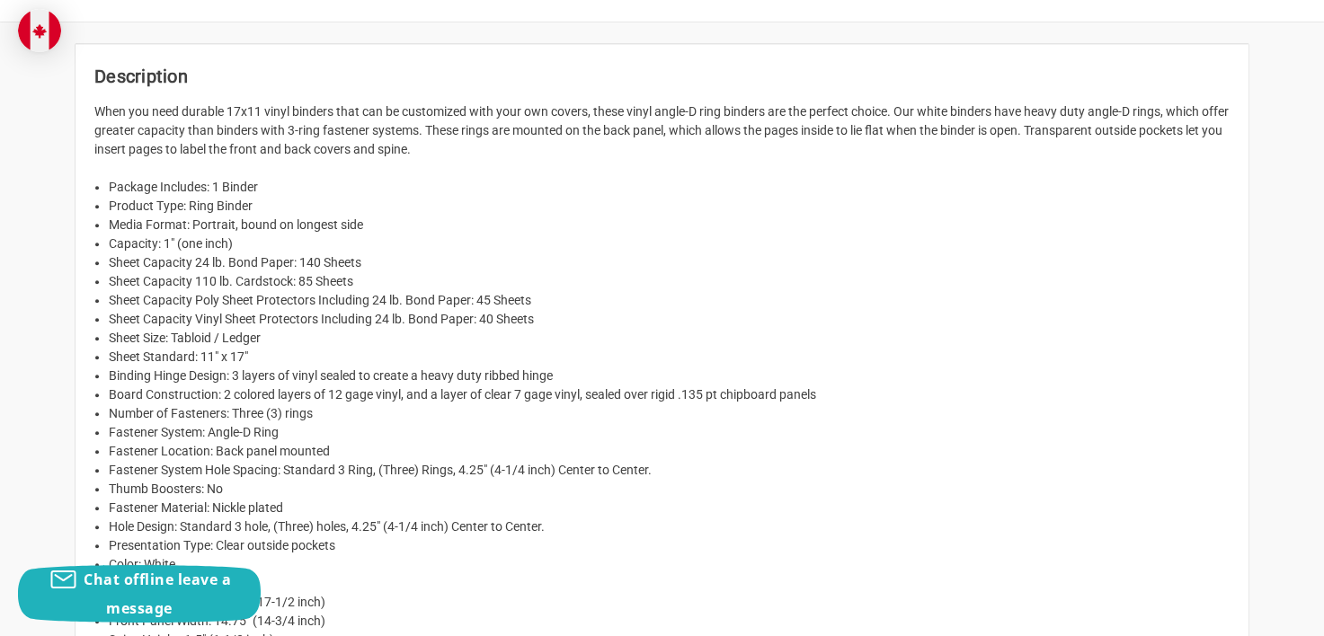
scroll to position [90, 0]
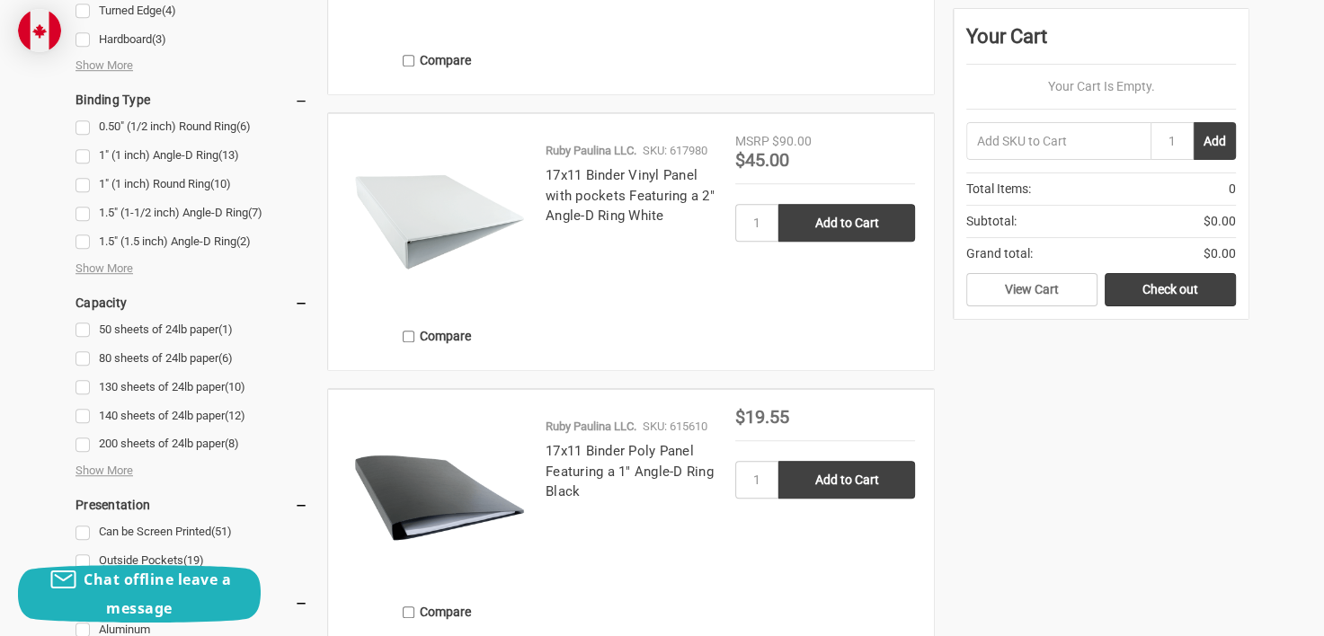
scroll to position [1258, 0]
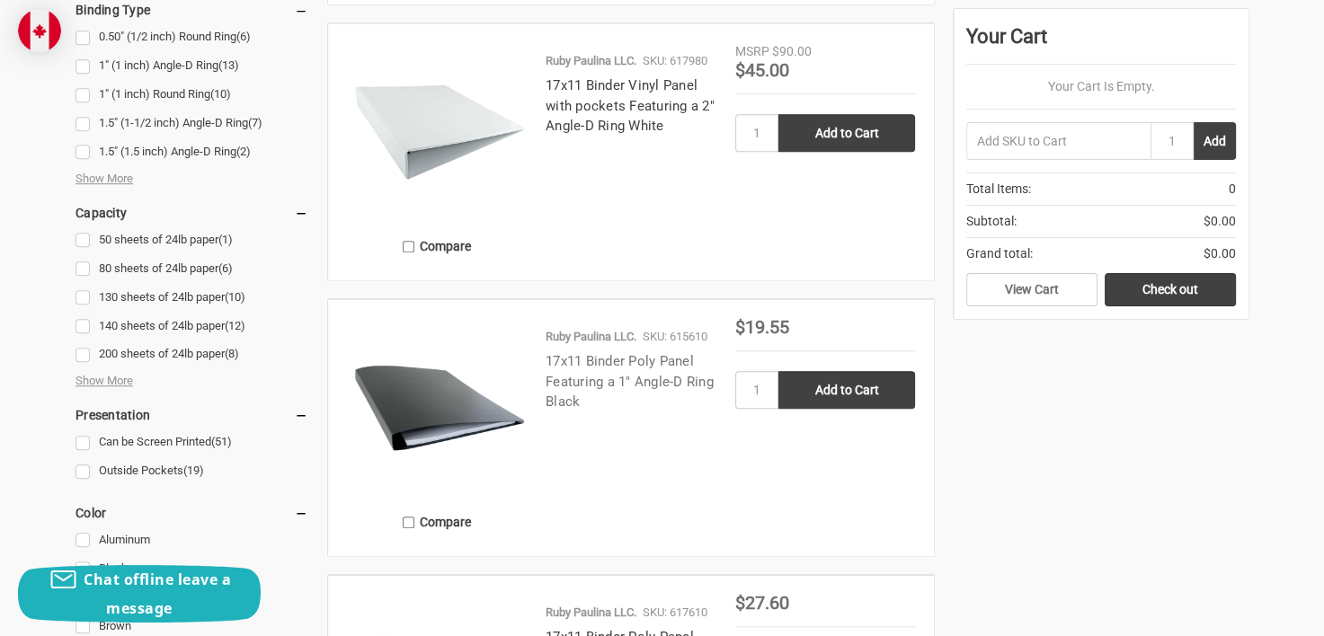
click at [626, 358] on link "17x11 Binder Poly Panel Featuring a 1" Angle-D Ring Black" at bounding box center [630, 381] width 168 height 57
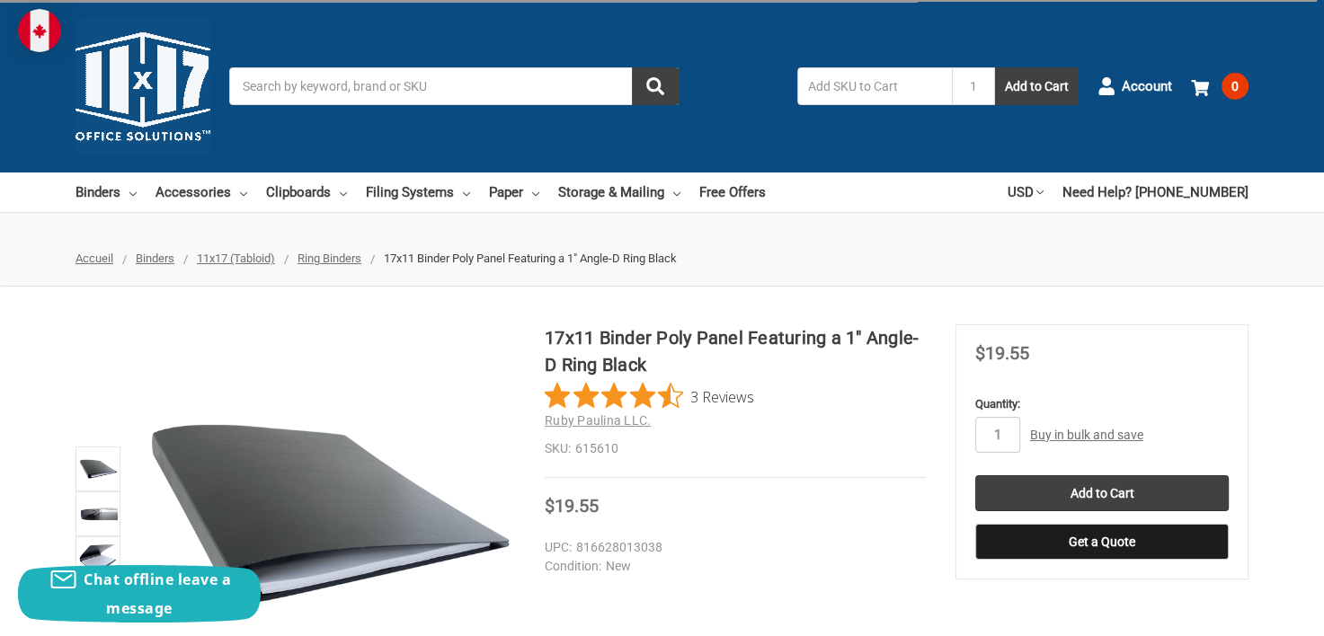
scroll to position [90, 0]
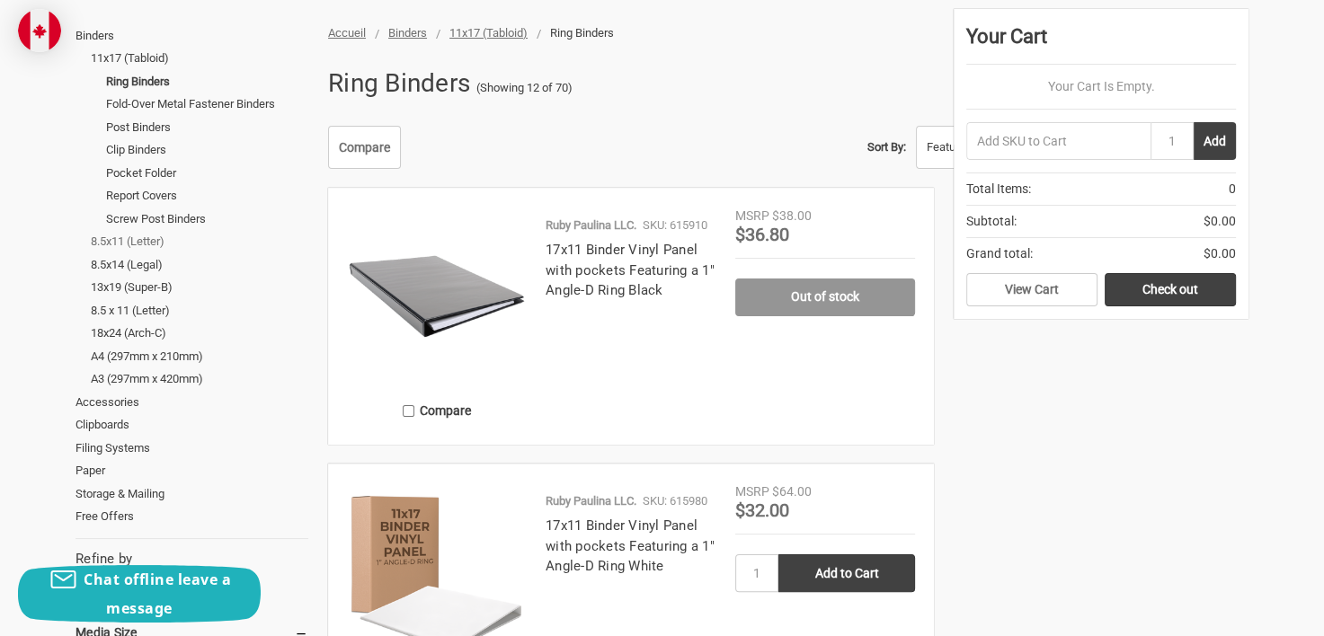
scroll to position [536, 0]
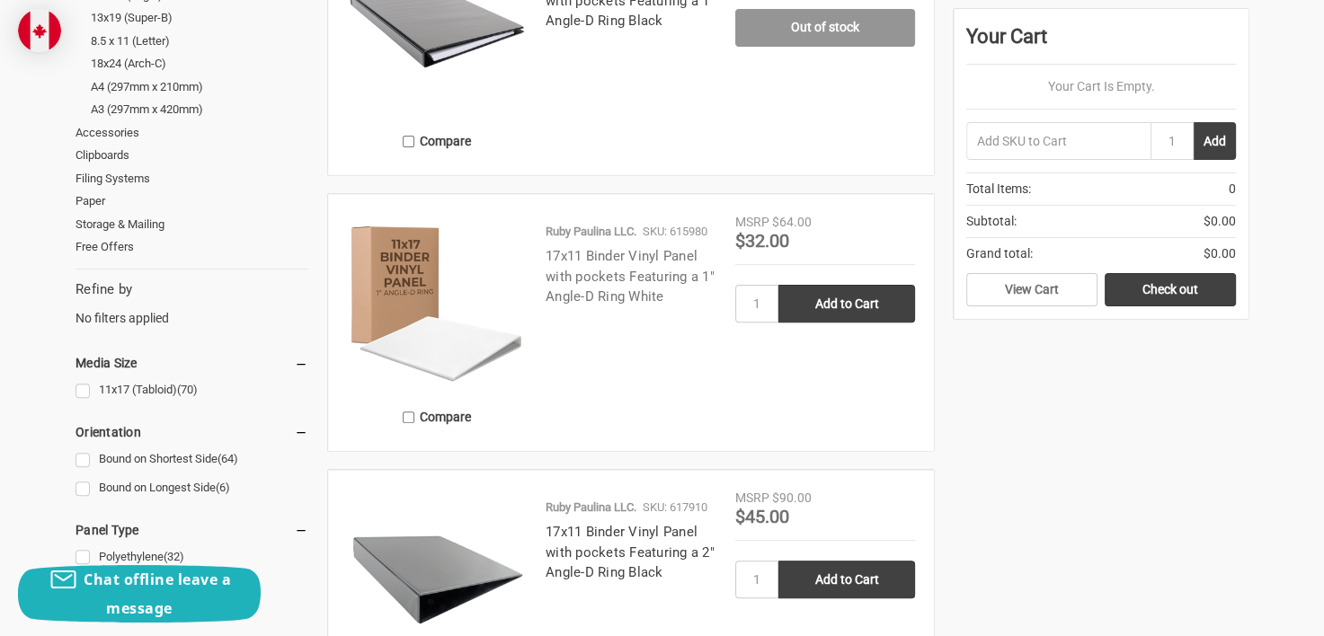
click at [615, 269] on link "17x11 Binder Vinyl Panel with pockets Featuring a 1" Angle-D Ring White" at bounding box center [630, 276] width 169 height 57
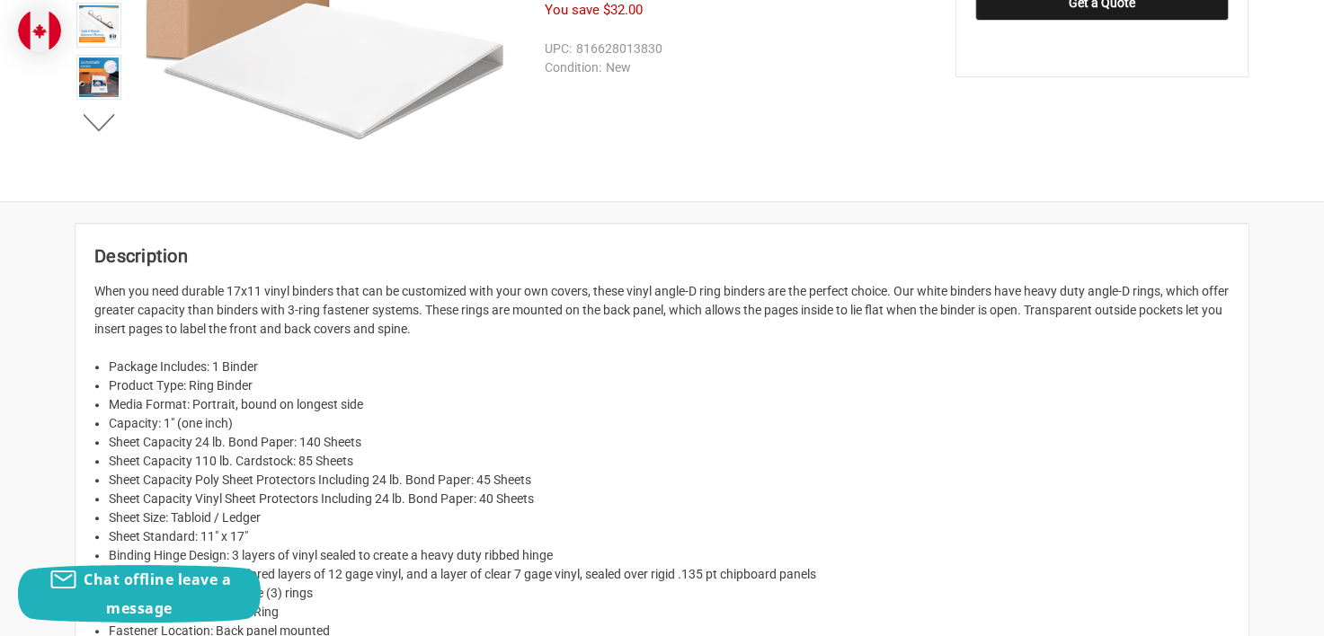
scroll to position [809, 0]
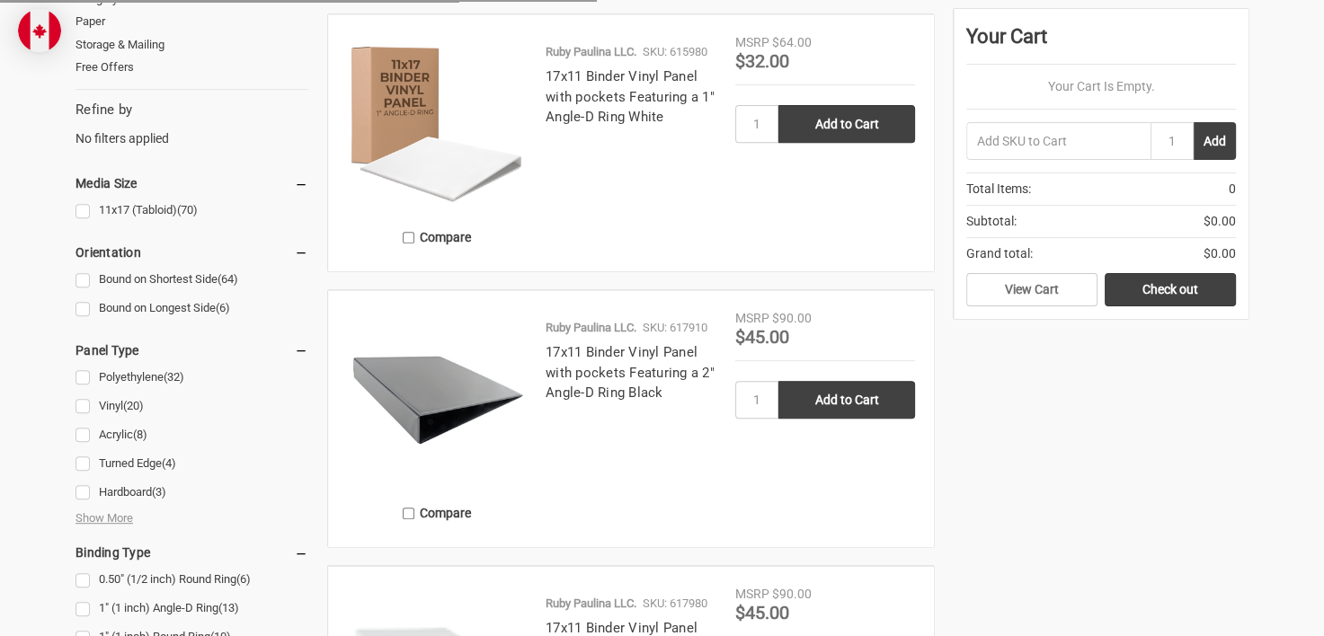
scroll to position [805, 0]
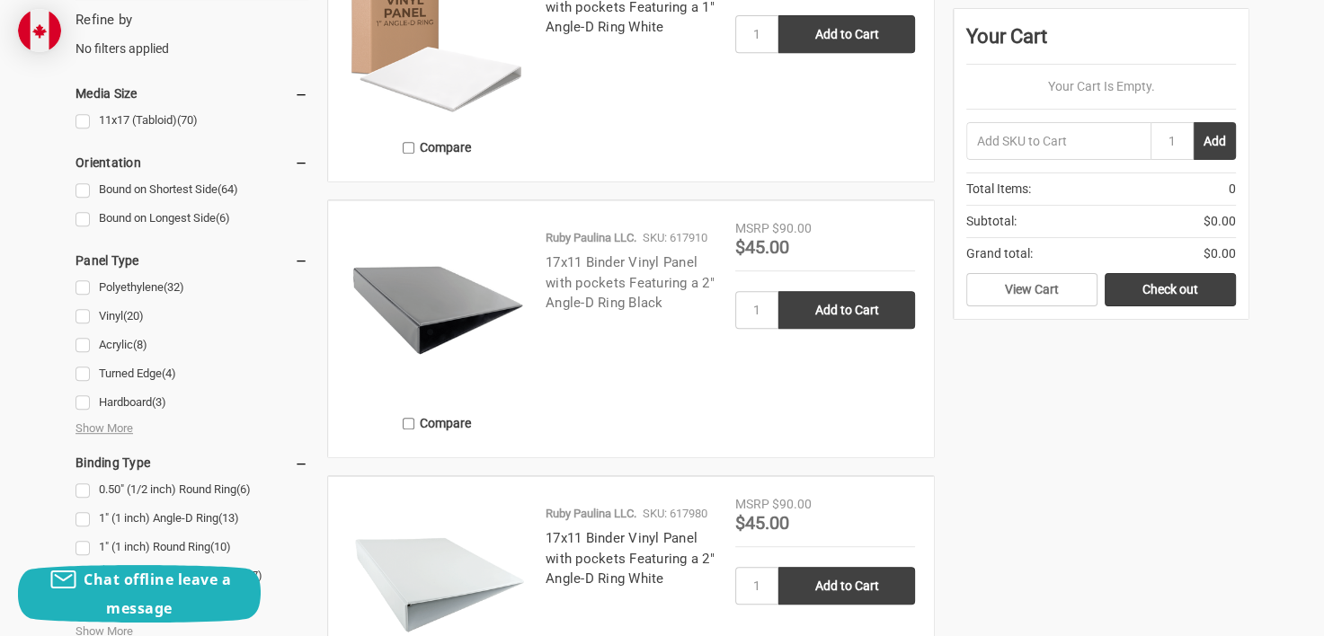
click at [594, 274] on link "17x11 Binder Vinyl Panel with pockets Featuring a 2" Angle-D Ring Black" at bounding box center [630, 282] width 169 height 57
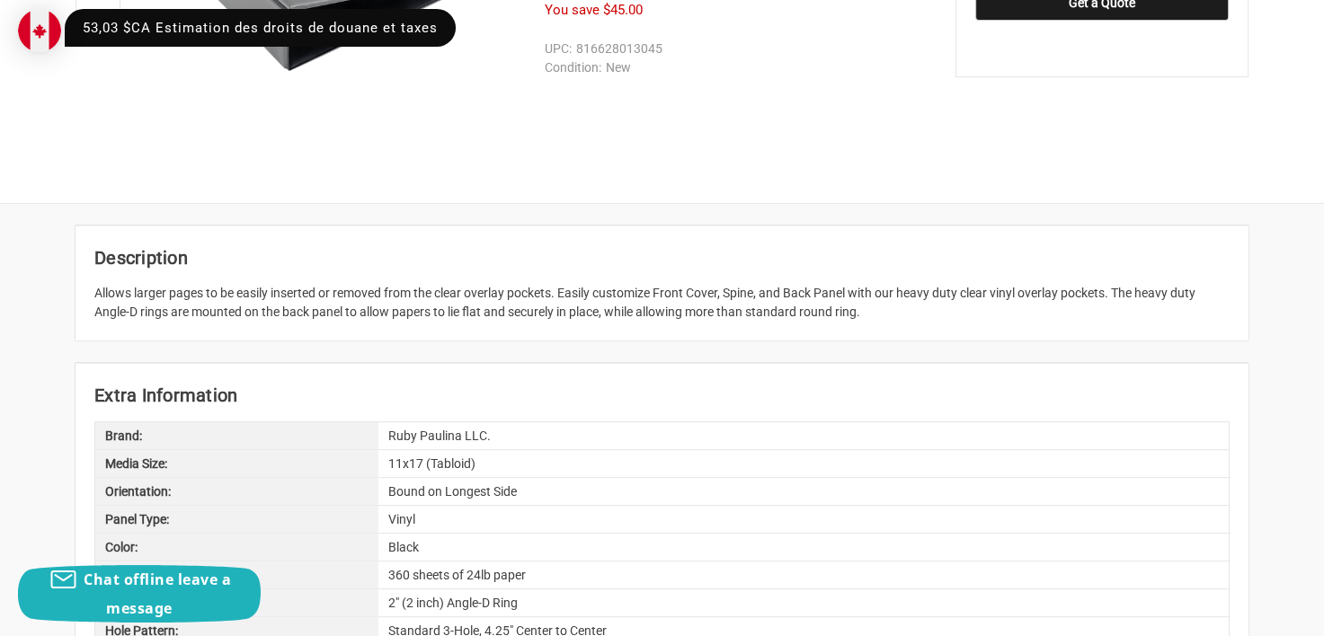
scroll to position [449, 0]
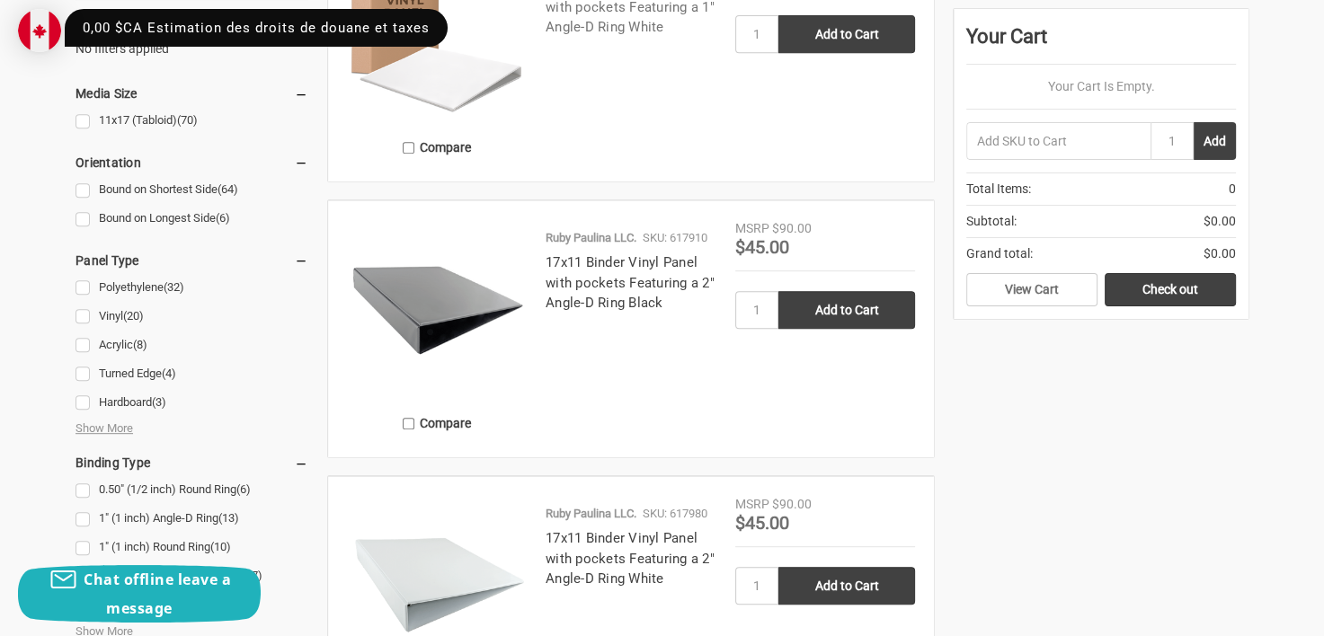
click at [599, 25] on link "17x11 Binder Vinyl Panel with pockets Featuring a 1" Angle-D Ring White" at bounding box center [630, 6] width 169 height 57
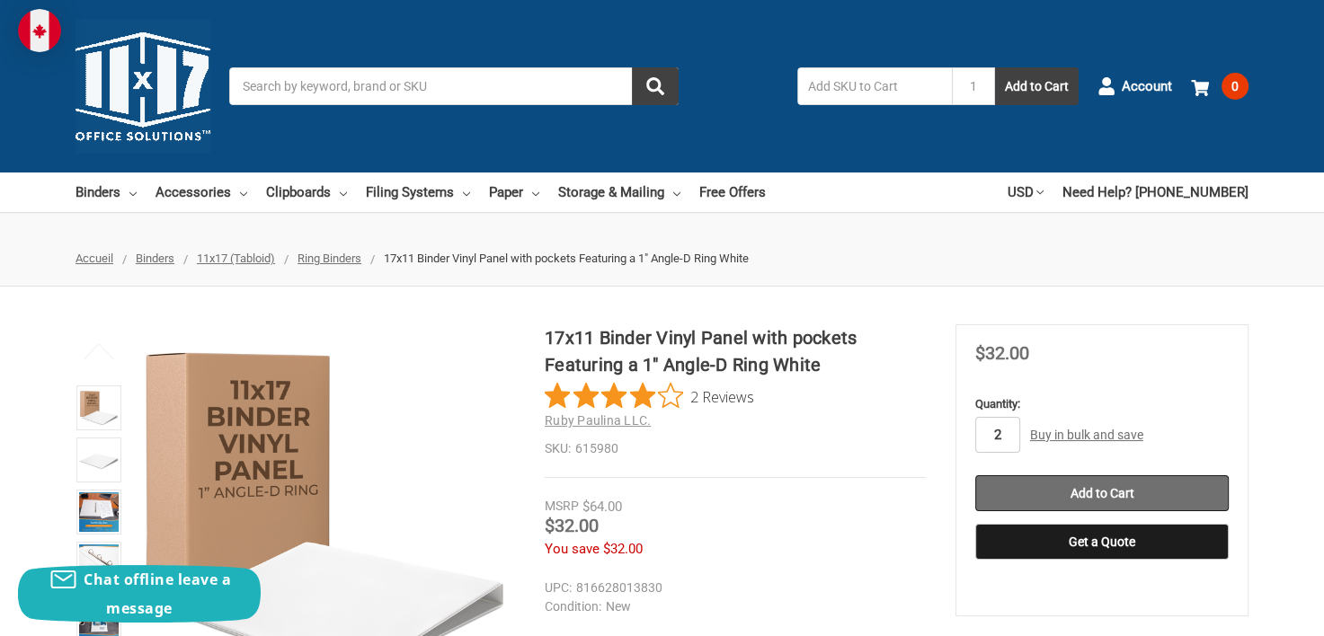
type input "2"
click at [1110, 493] on input "Add to Cart" at bounding box center [1101, 493] width 253 height 36
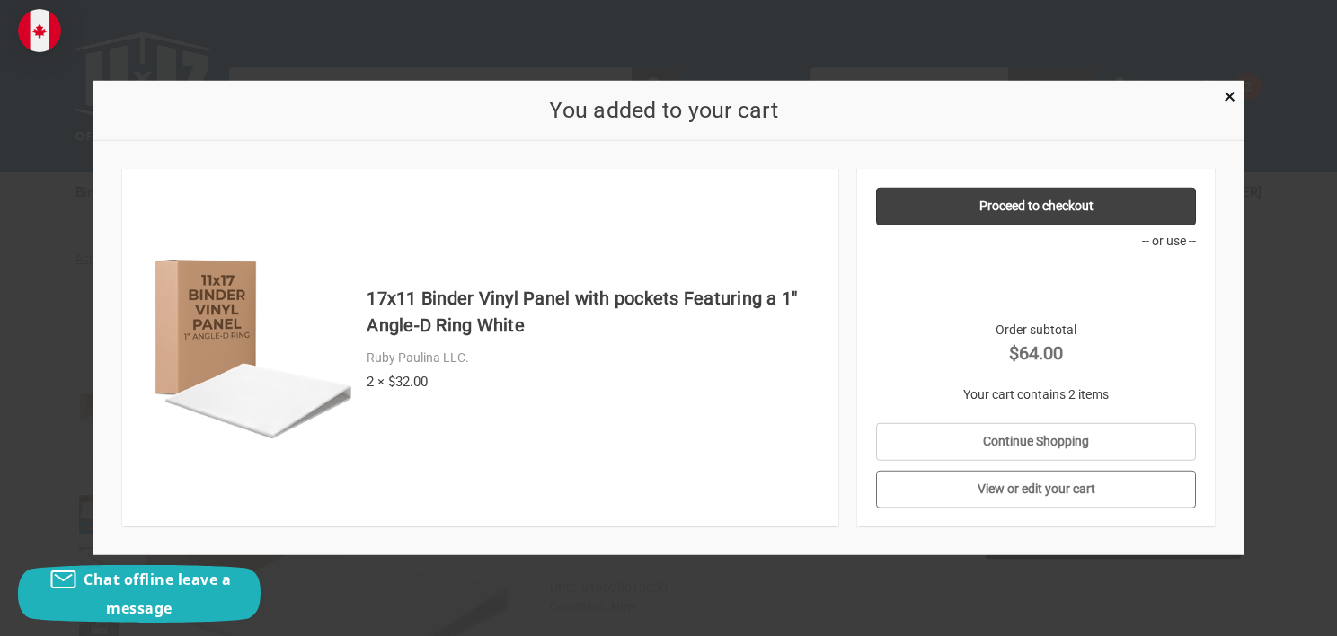
click at [1049, 482] on link "View or edit your cart" at bounding box center [1036, 490] width 321 height 38
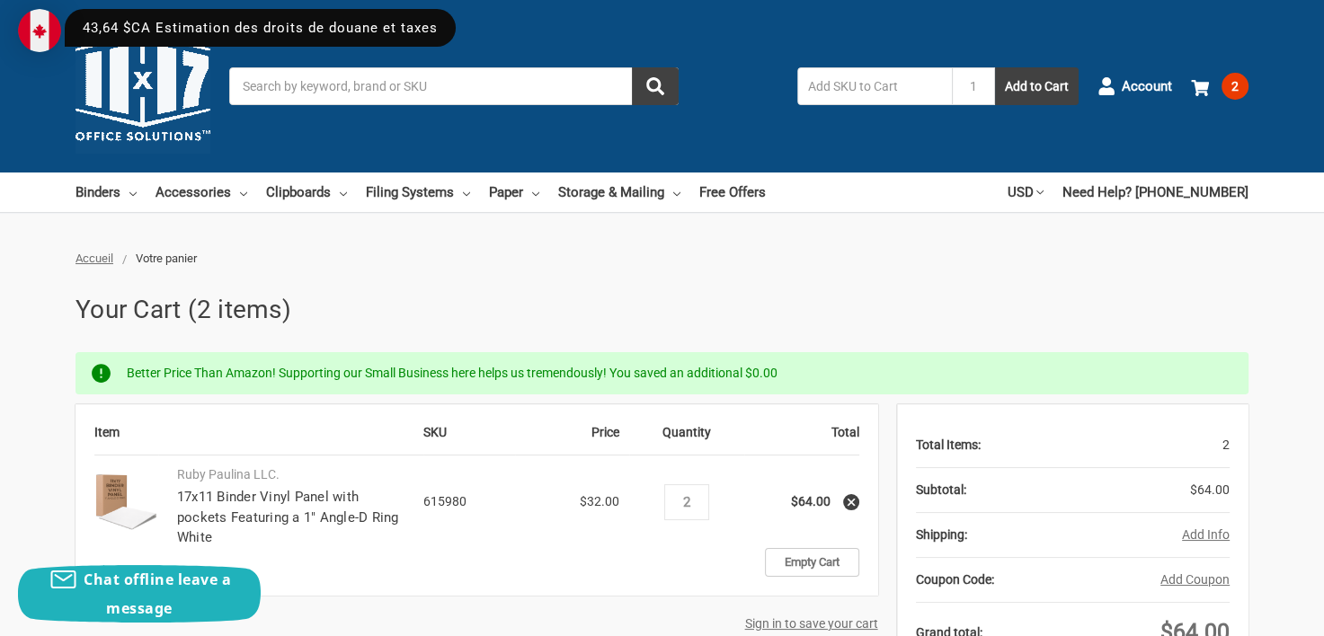
click at [1044, 194] on icon at bounding box center [1039, 192] width 7 height 7
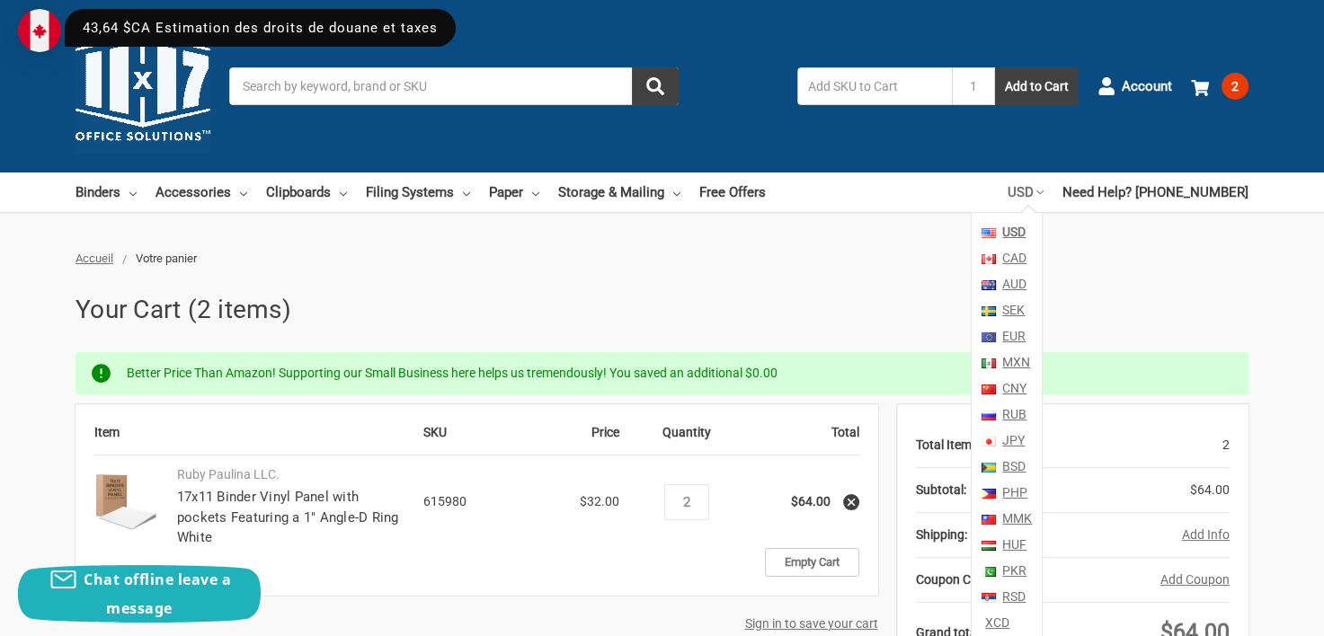
scroll to position [212, 0]
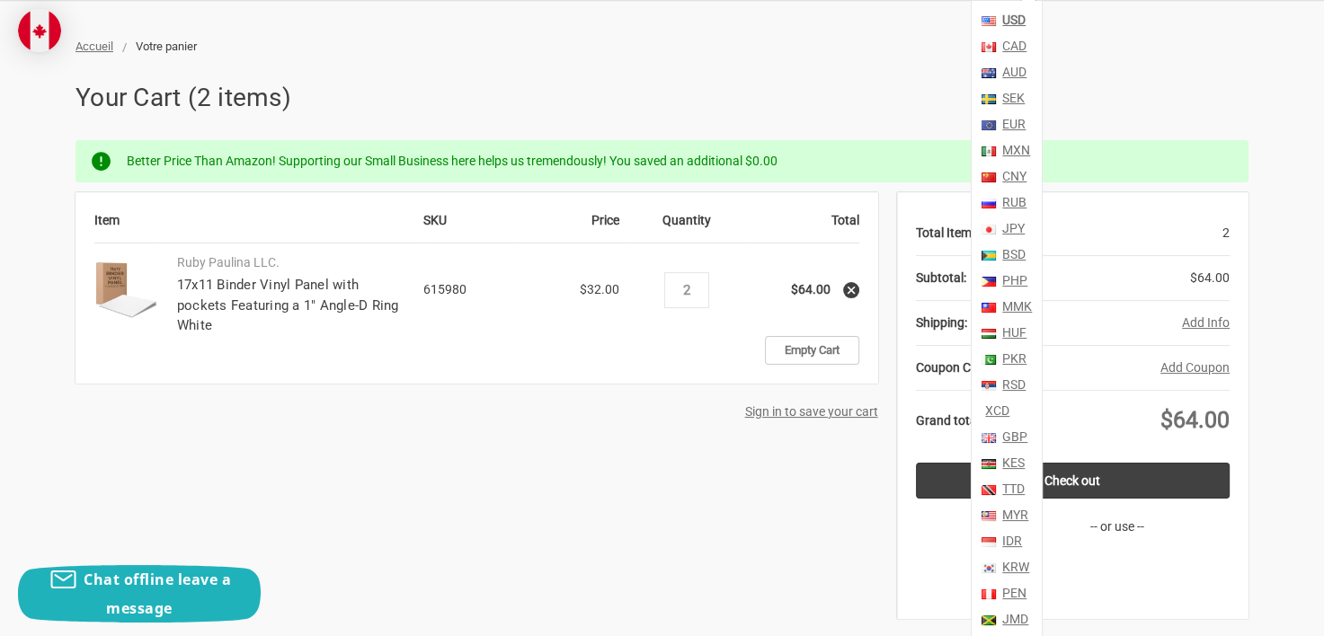
click at [1026, 40] on link "CAD" at bounding box center [1013, 46] width 28 height 26
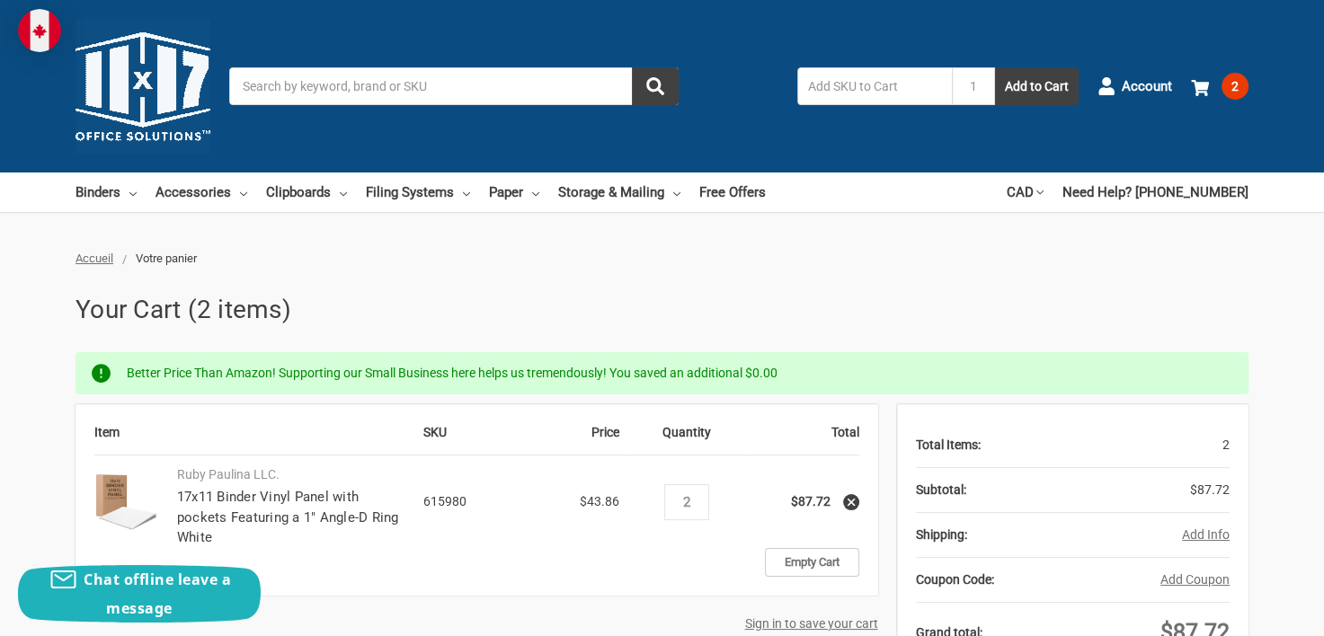
click at [539, 276] on main "Accueil Votre panier Your Cart (2 items) Better Price Than Amazon! Supporting o…" at bounding box center [662, 540] width 1173 height 581
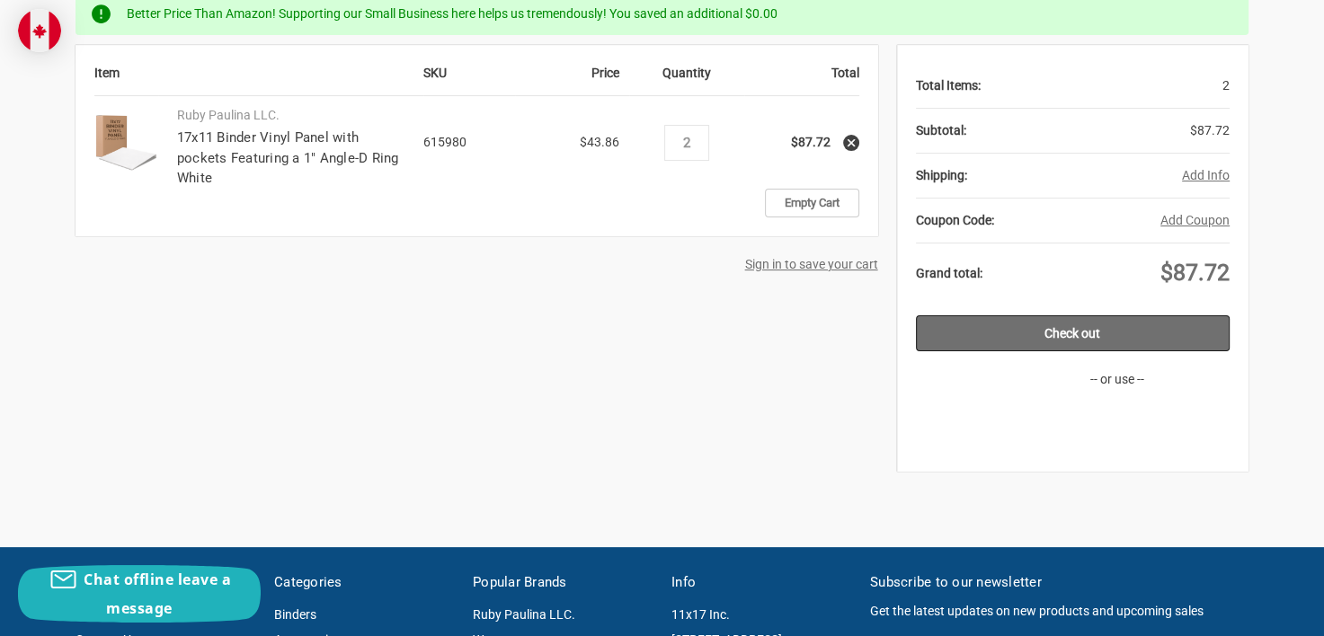
click at [1051, 324] on link "Check out" at bounding box center [1073, 333] width 315 height 36
